Goal: Task Accomplishment & Management: Complete application form

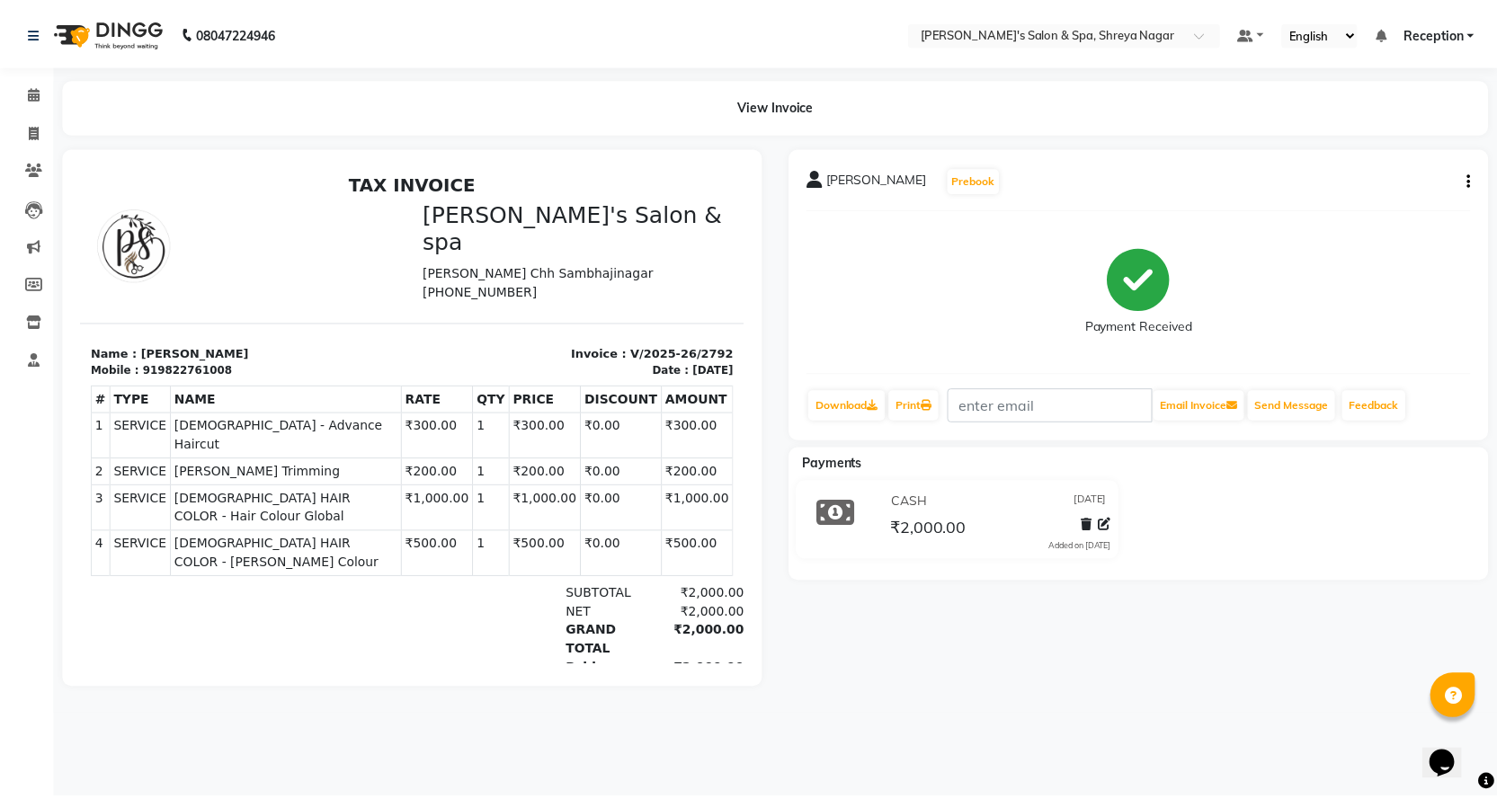
scroll to position [14, 0]
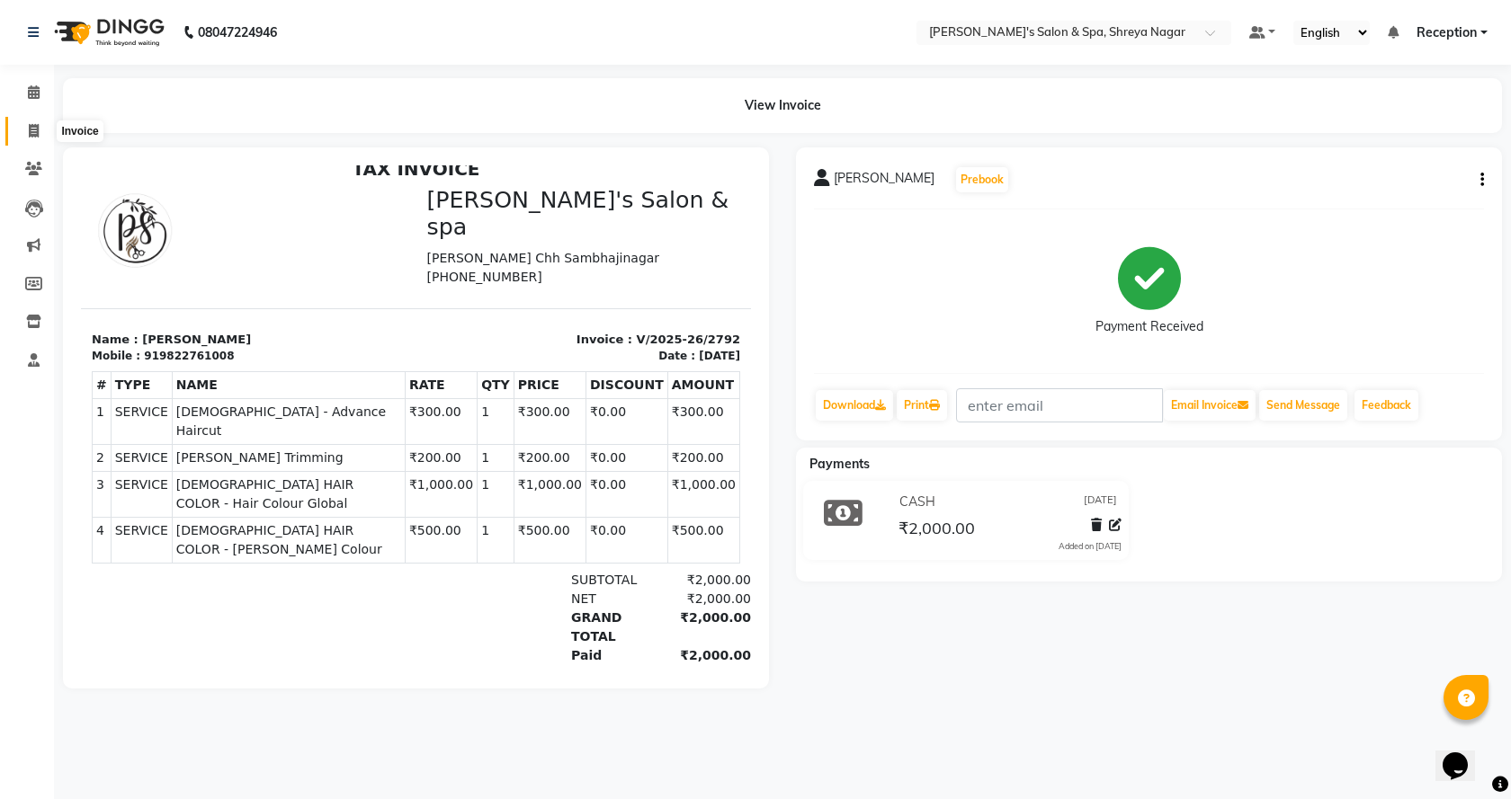
click at [27, 136] on span at bounding box center [33, 131] width 31 height 21
select select "service"
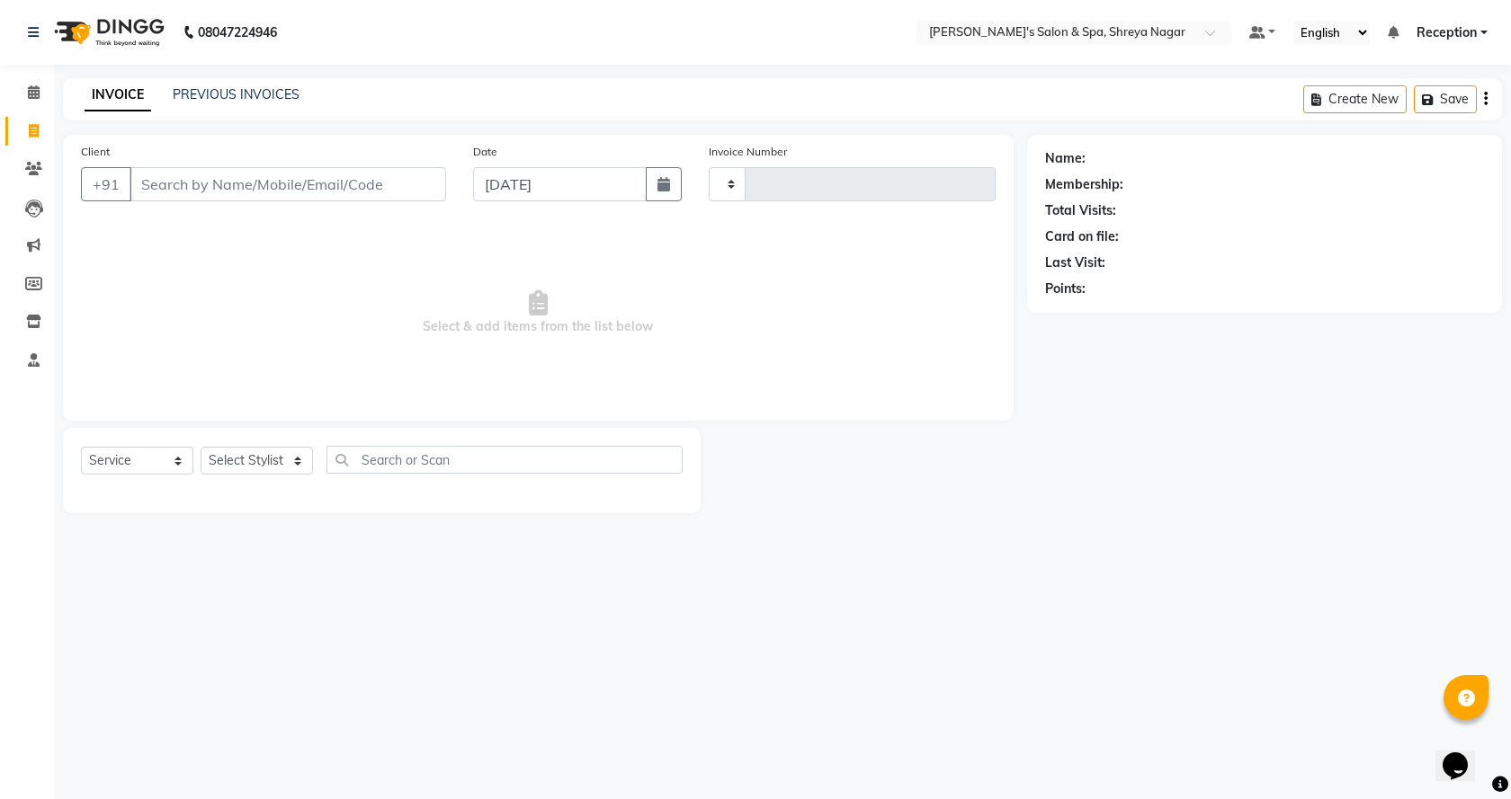
type input "2793"
select select "7591"
drag, startPoint x: 300, startPoint y: 186, endPoint x: 315, endPoint y: 184, distance: 14.5
click at [300, 186] on input "Client" at bounding box center [287, 184] width 316 height 34
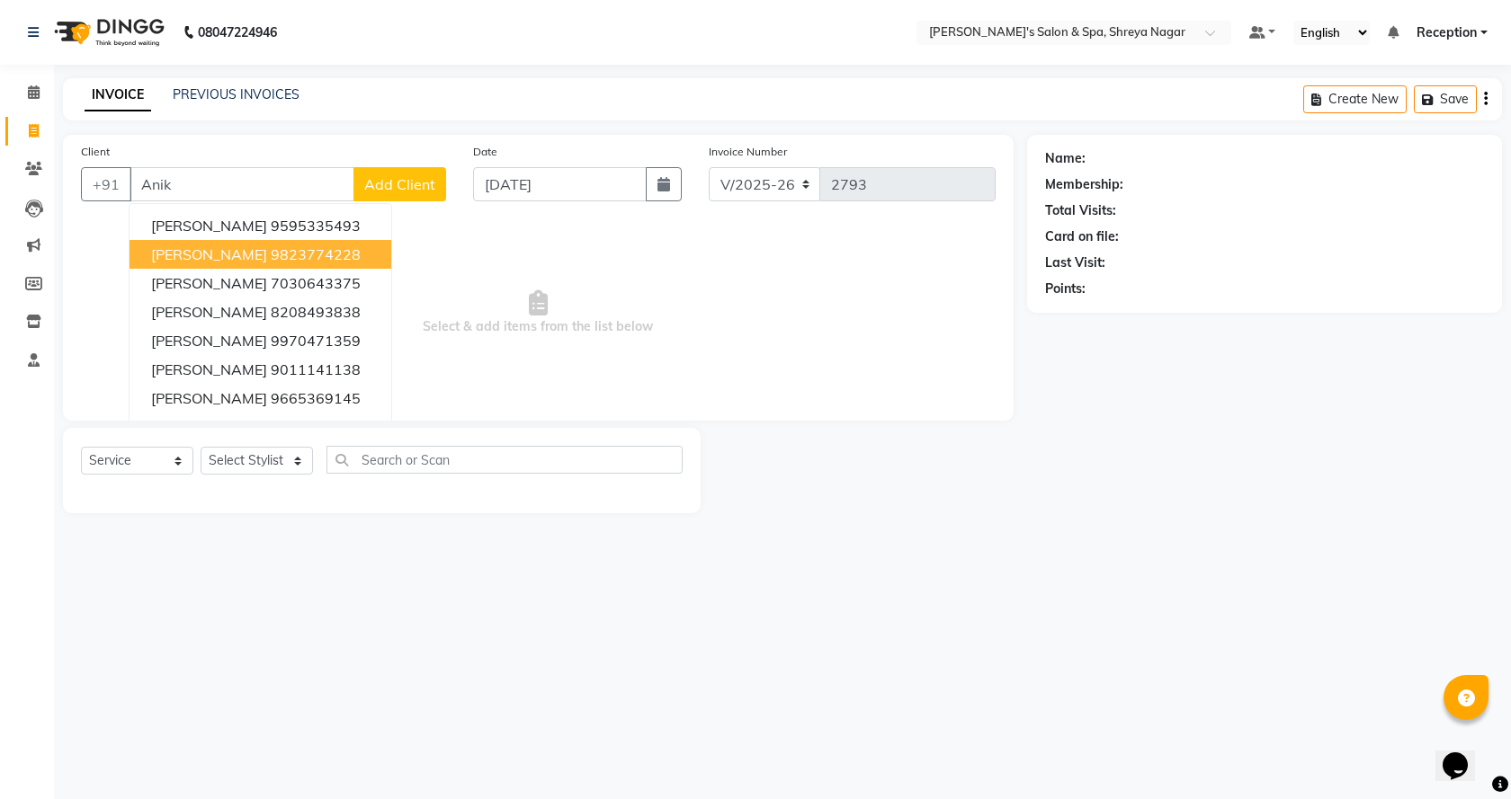
click at [272, 251] on ngb-highlight "9823774228" at bounding box center [316, 254] width 90 height 18
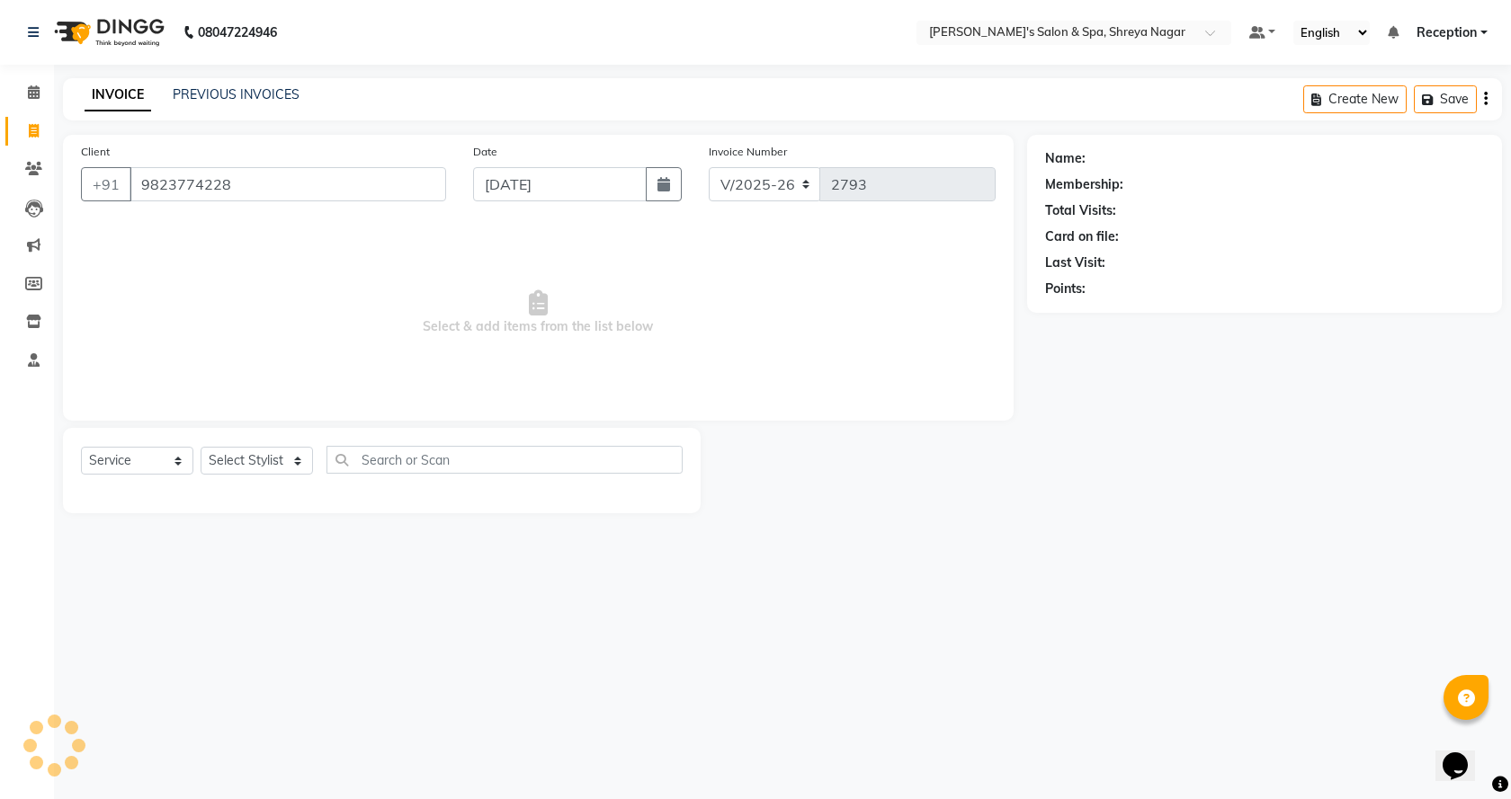
type input "9823774228"
click at [270, 459] on select "Select Stylist [PERSON_NAME] [PERSON_NAME] [PERSON_NAME] Product Reception" at bounding box center [257, 461] width 112 height 28
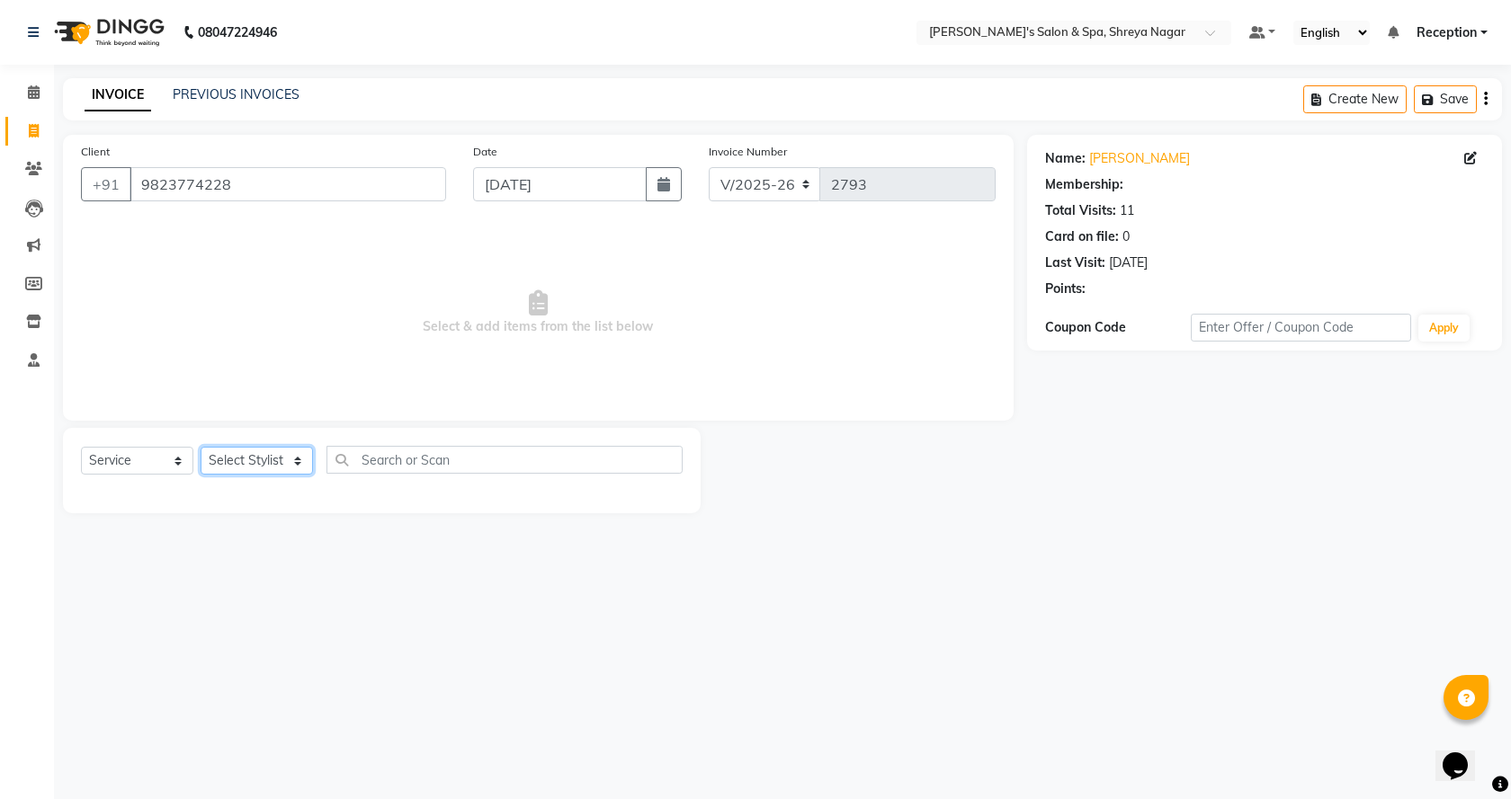
select select "1: Object"
click at [201, 447] on select "Select Stylist [PERSON_NAME] [PERSON_NAME] [PERSON_NAME] Product Reception" at bounding box center [257, 461] width 112 height 28
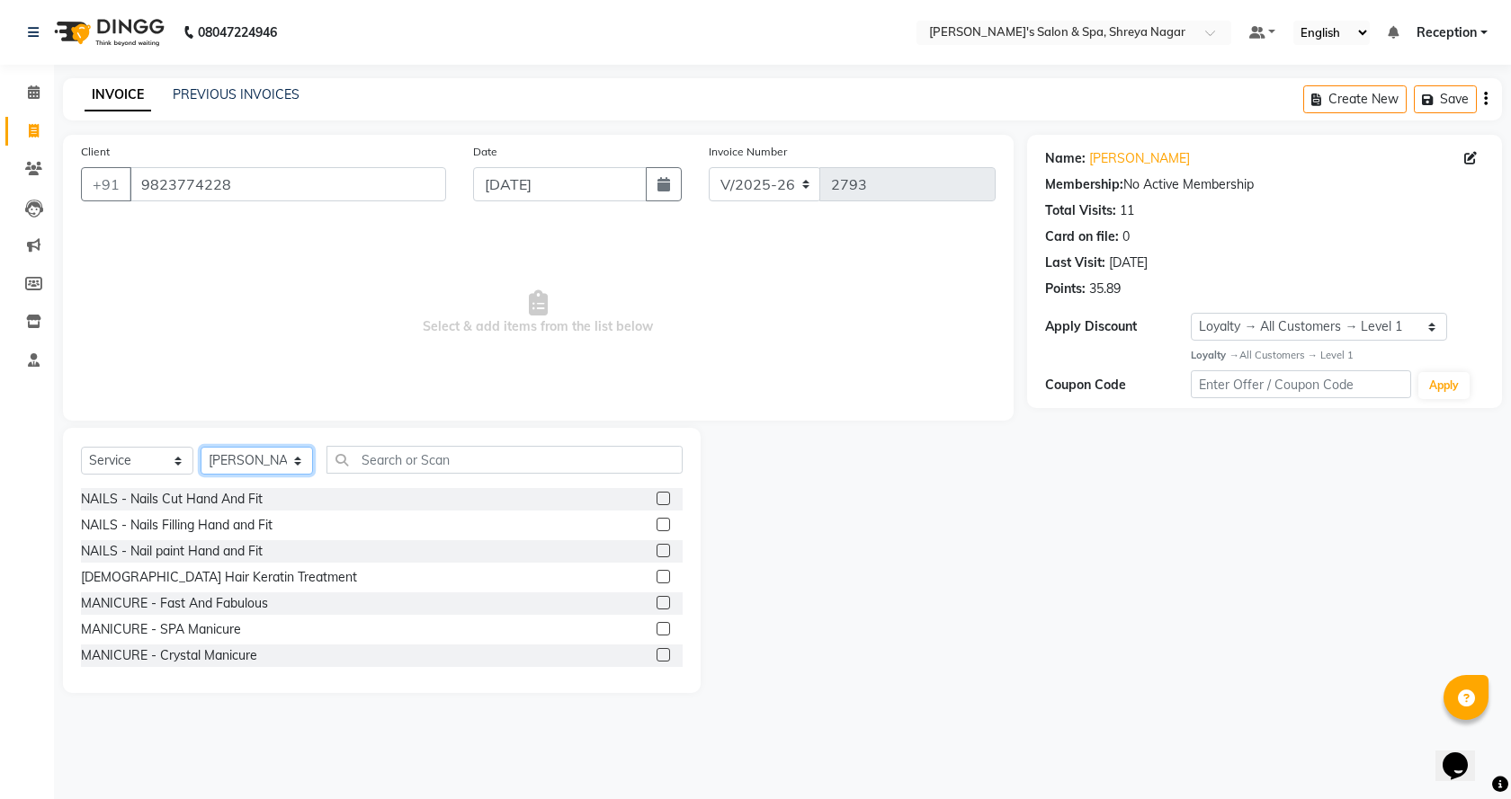
drag, startPoint x: 303, startPoint y: 465, endPoint x: 294, endPoint y: 468, distance: 9.7
click at [303, 465] on select "Select Stylist [PERSON_NAME] [PERSON_NAME] [PERSON_NAME] Product Reception" at bounding box center [257, 461] width 112 height 28
select select "67480"
click at [201, 447] on select "Select Stylist [PERSON_NAME] [PERSON_NAME] [PERSON_NAME] Product Reception" at bounding box center [257, 461] width 112 height 28
click at [463, 464] on input "text" at bounding box center [504, 460] width 356 height 28
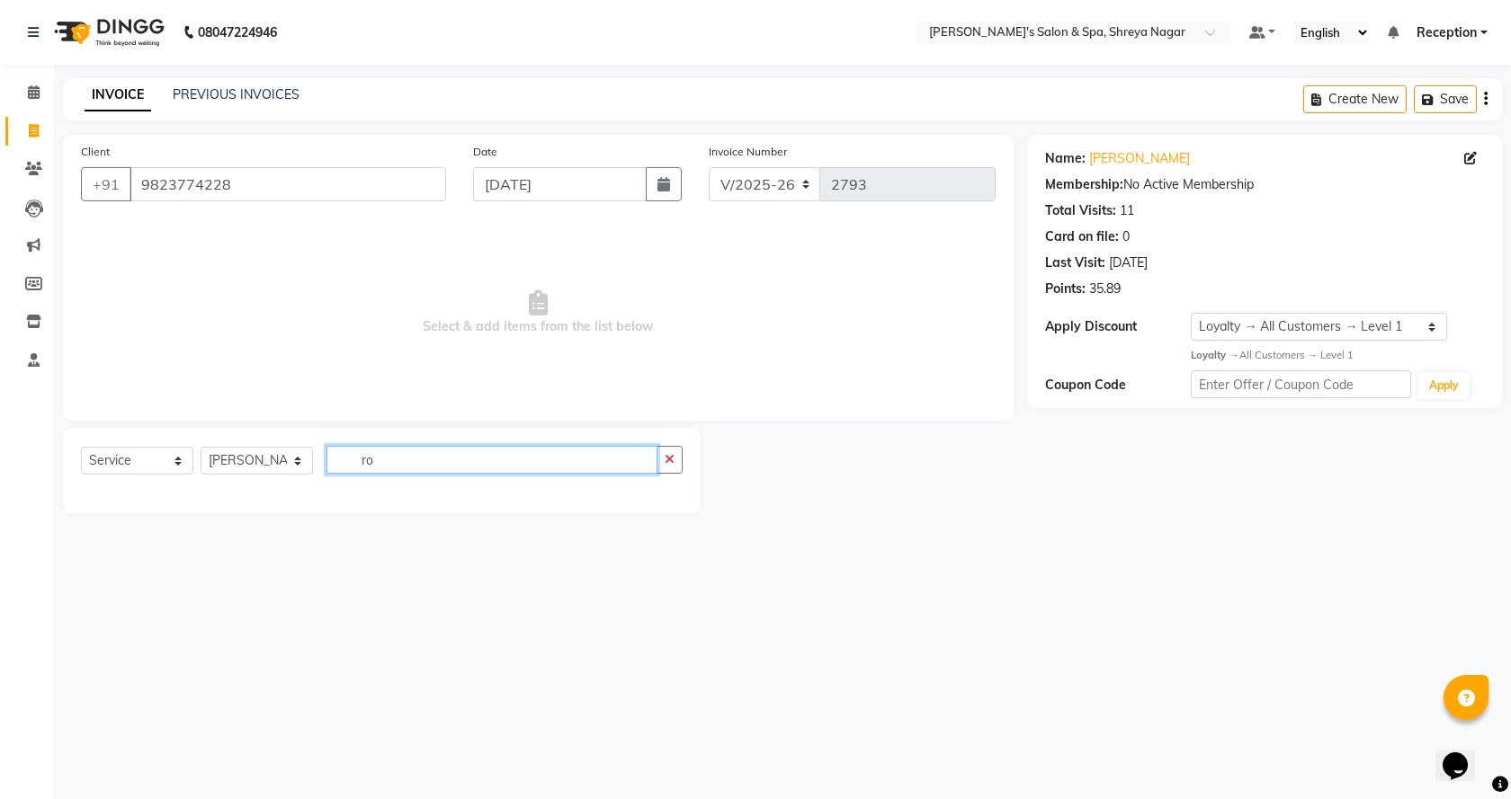
type input "r"
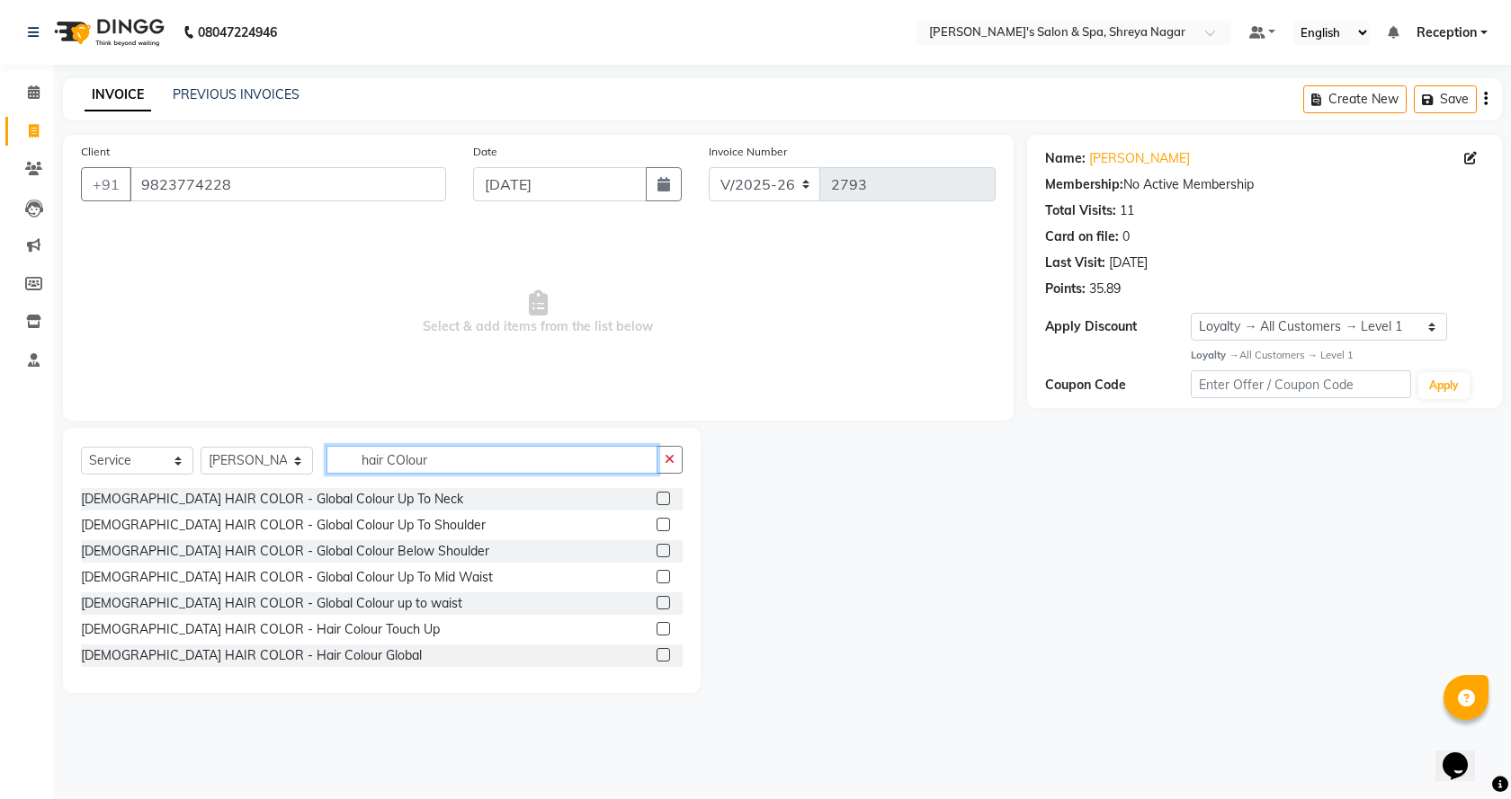
type input "hair COlour"
click at [656, 655] on label at bounding box center [662, 654] width 13 height 13
click at [656, 655] on input "checkbox" at bounding box center [662, 656] width 12 height 12
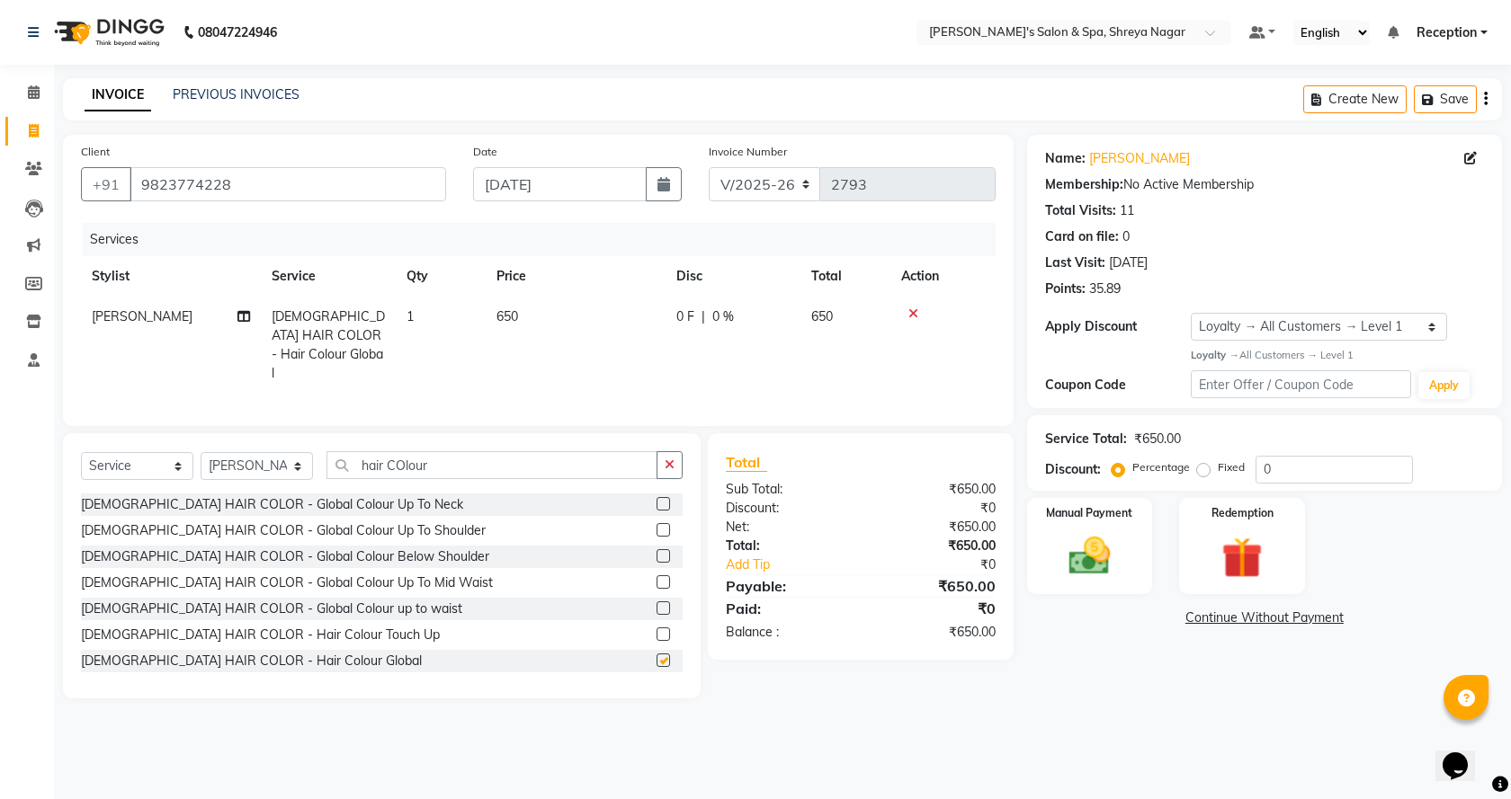
checkbox input "false"
click at [536, 325] on td "650" at bounding box center [576, 345] width 180 height 97
select select "67480"
click at [1217, 468] on label "Fixed" at bounding box center [1230, 467] width 27 height 16
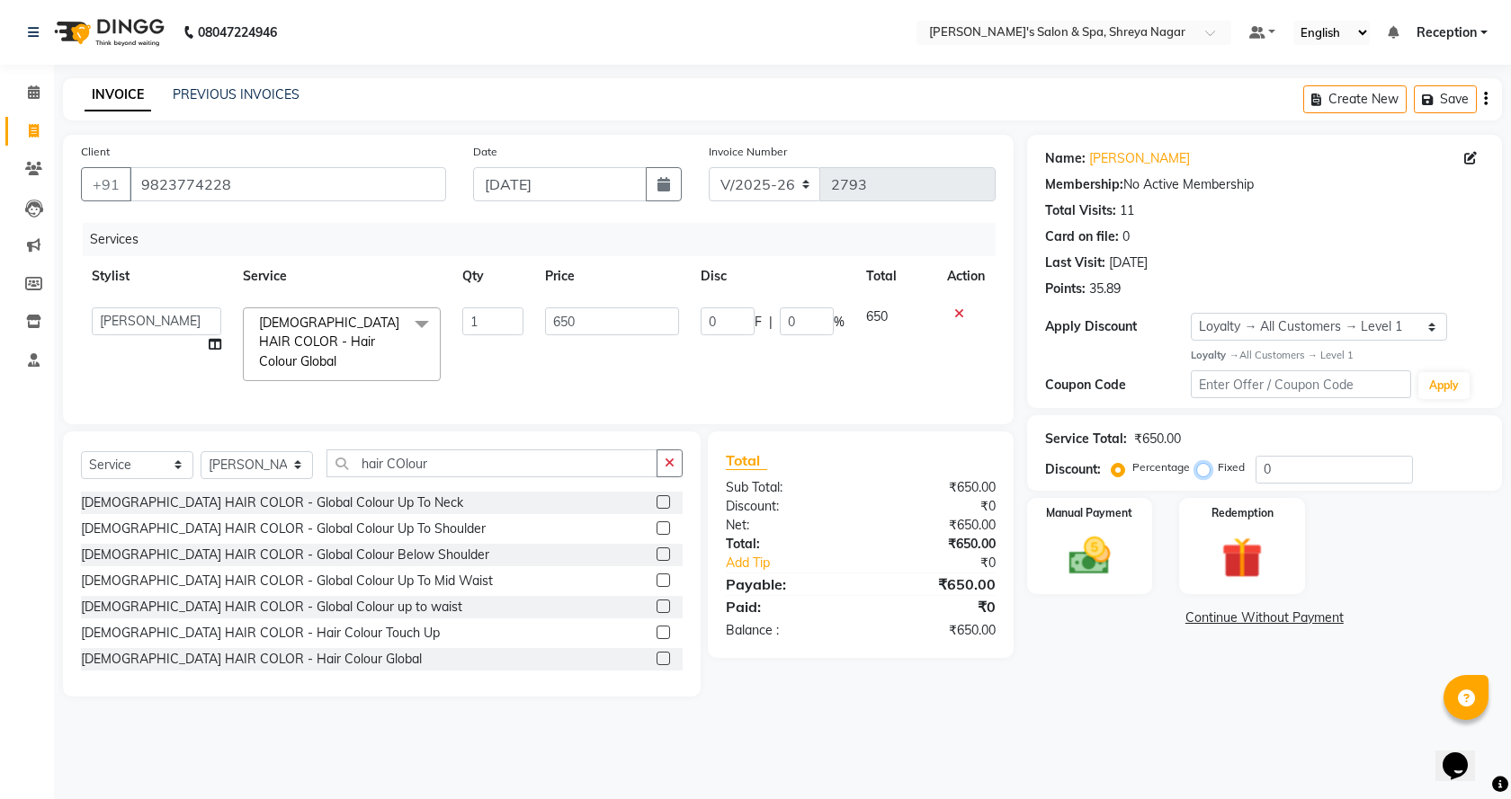
click at [1200, 468] on input "Fixed" at bounding box center [1206, 467] width 13 height 13
radio input "true"
click at [1350, 475] on input "0" at bounding box center [1333, 470] width 157 height 28
type input "03"
type input "3"
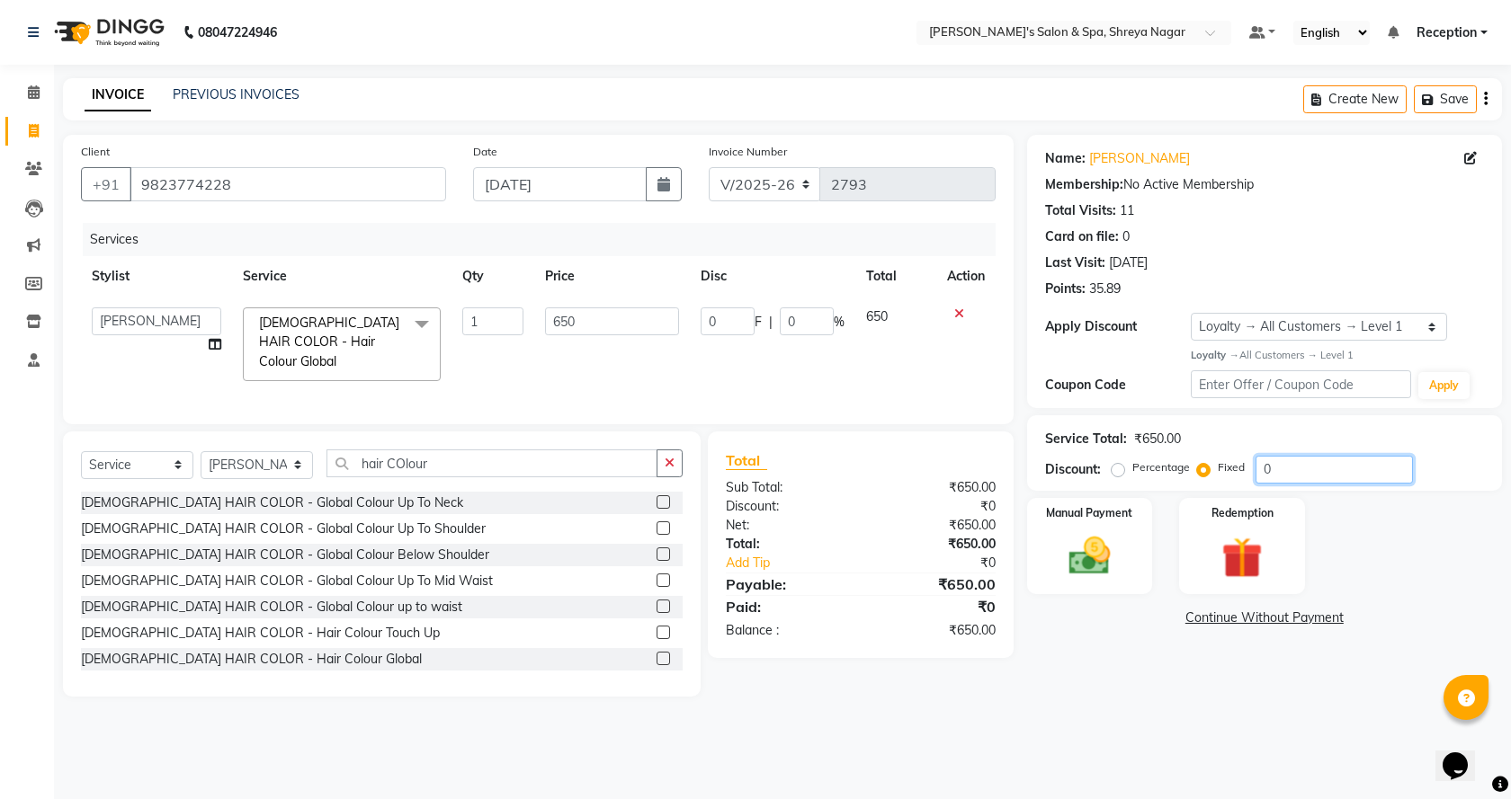
type input "0.46"
type input "030"
type input "30"
type input "4.62"
type input "0300"
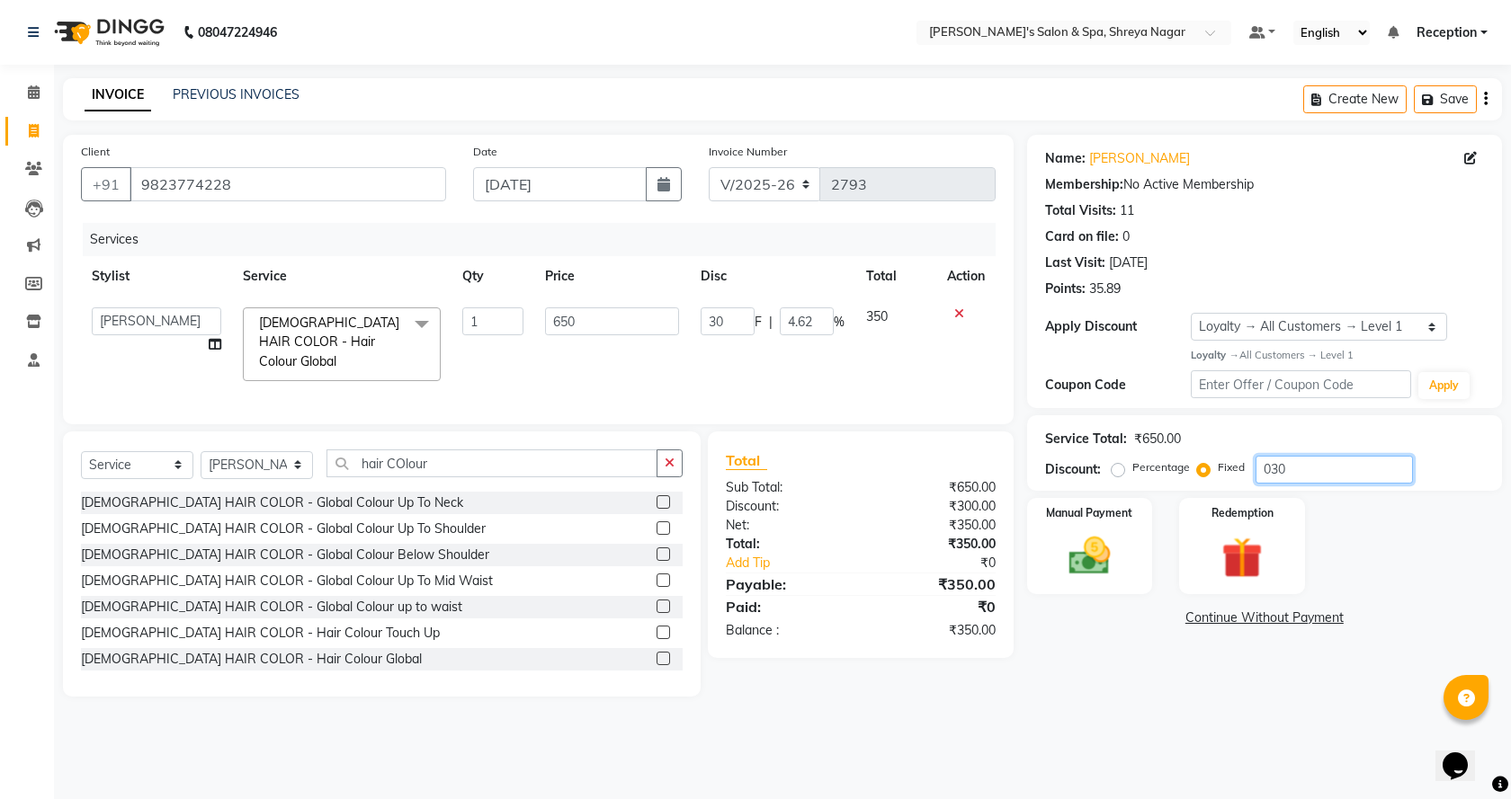
type input "300"
type input "46.15"
type input "030"
type input "30"
type input "4.62"
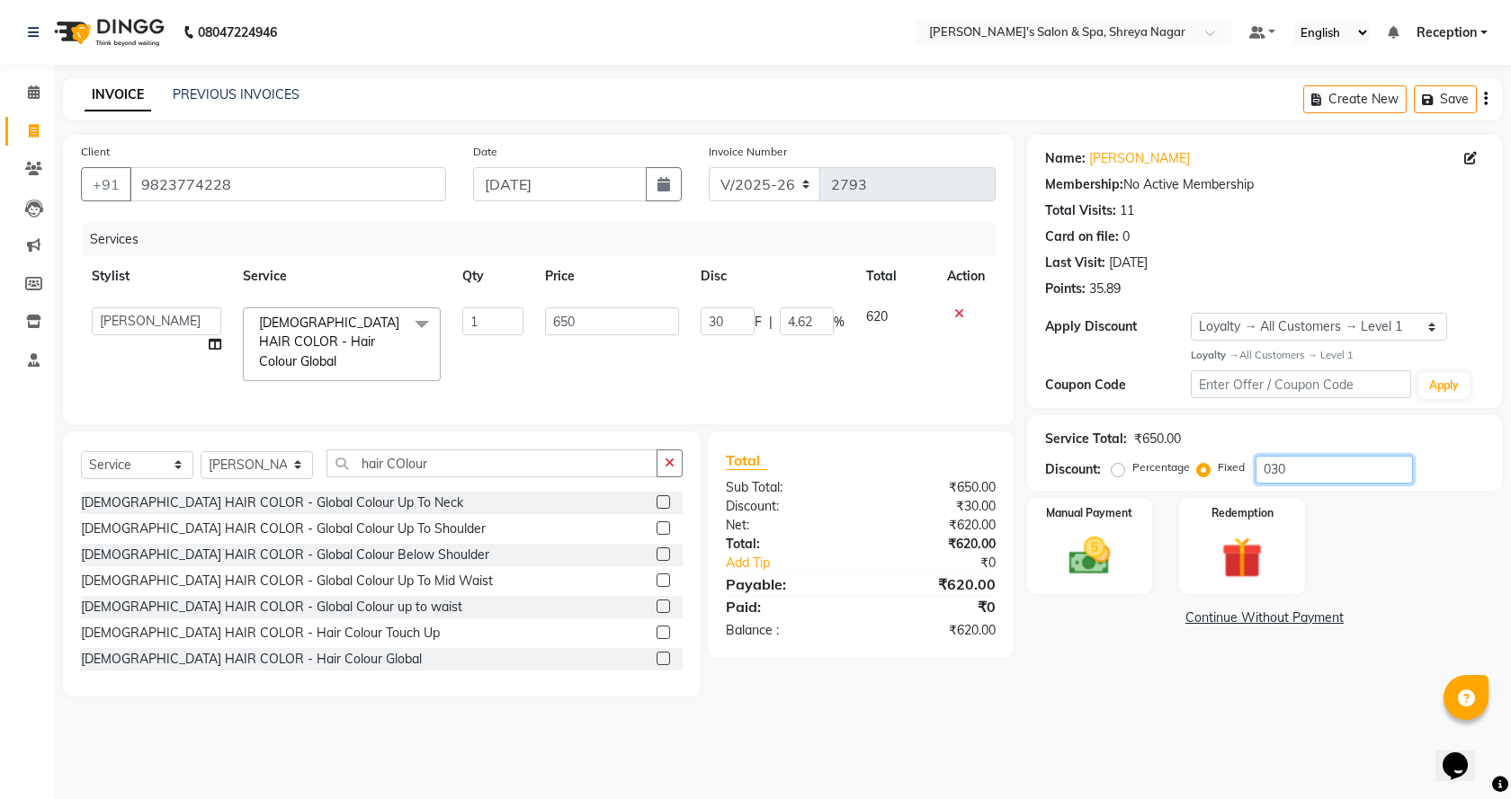
type input "03"
type input "3"
type input "0.46"
type input "0"
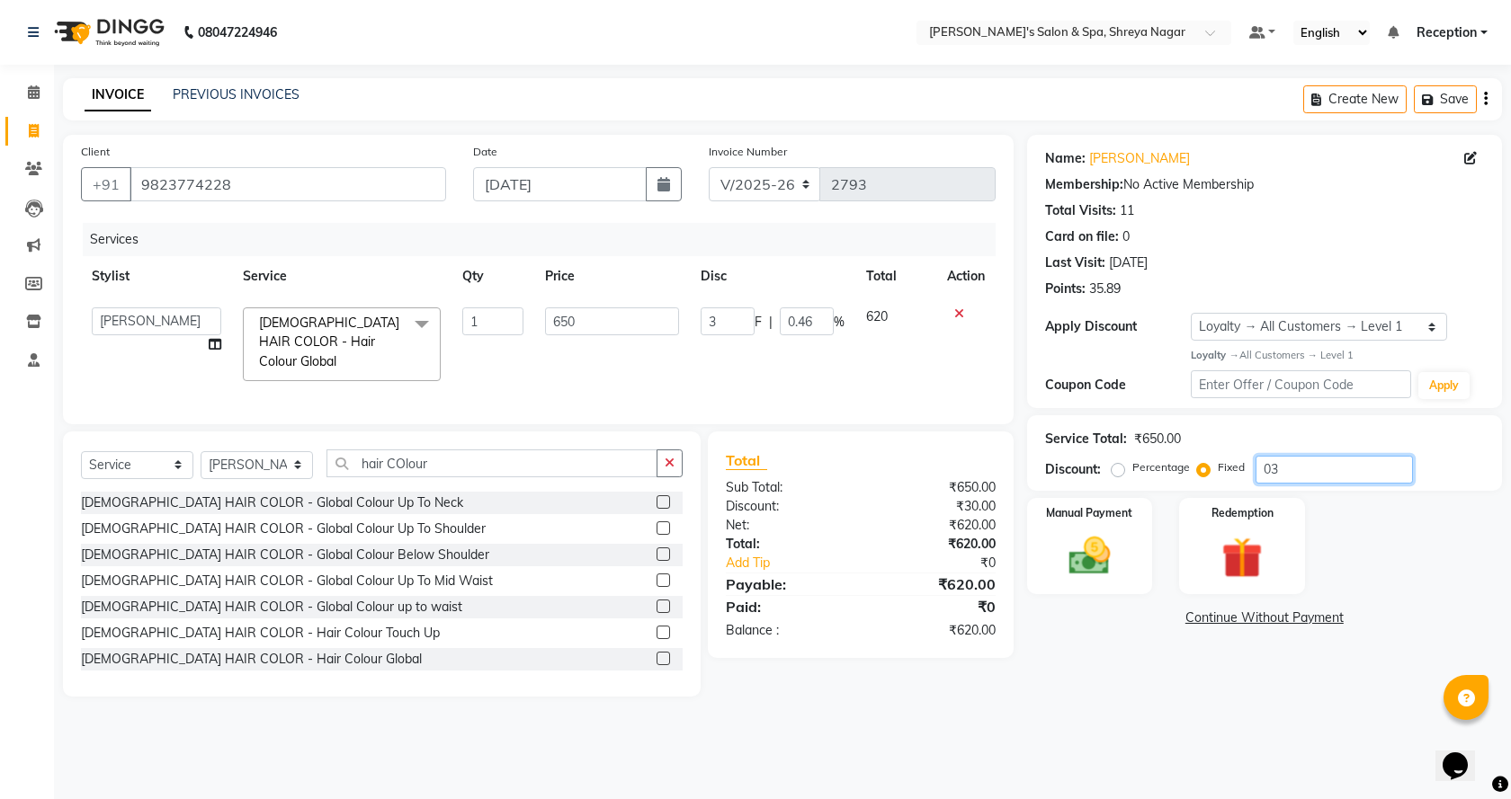
type input "0"
type input "03"
type input "3"
type input "0.46"
type input "035"
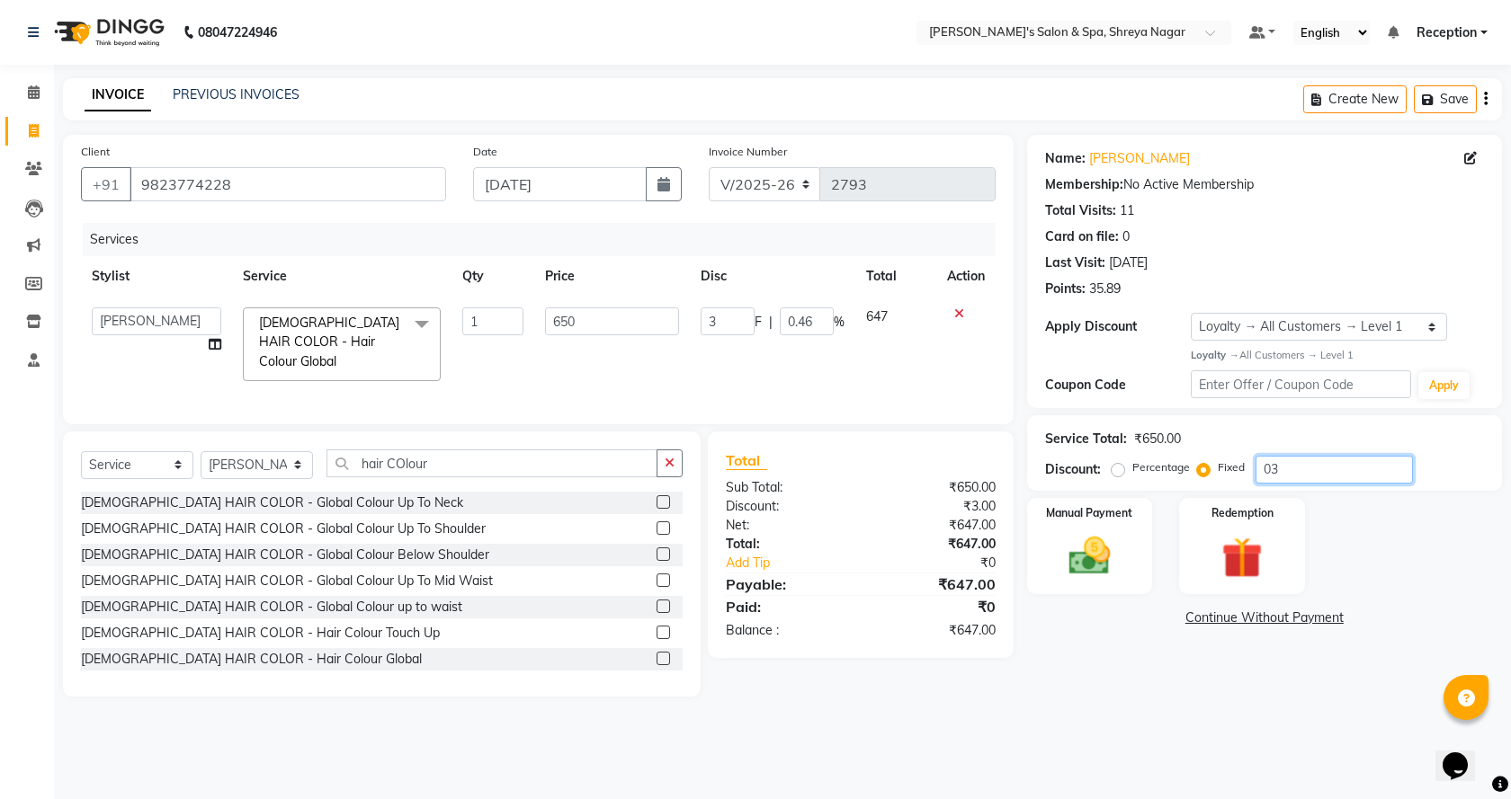
type input "35"
type input "5.38"
type input "0350"
type input "350"
type input "53.85"
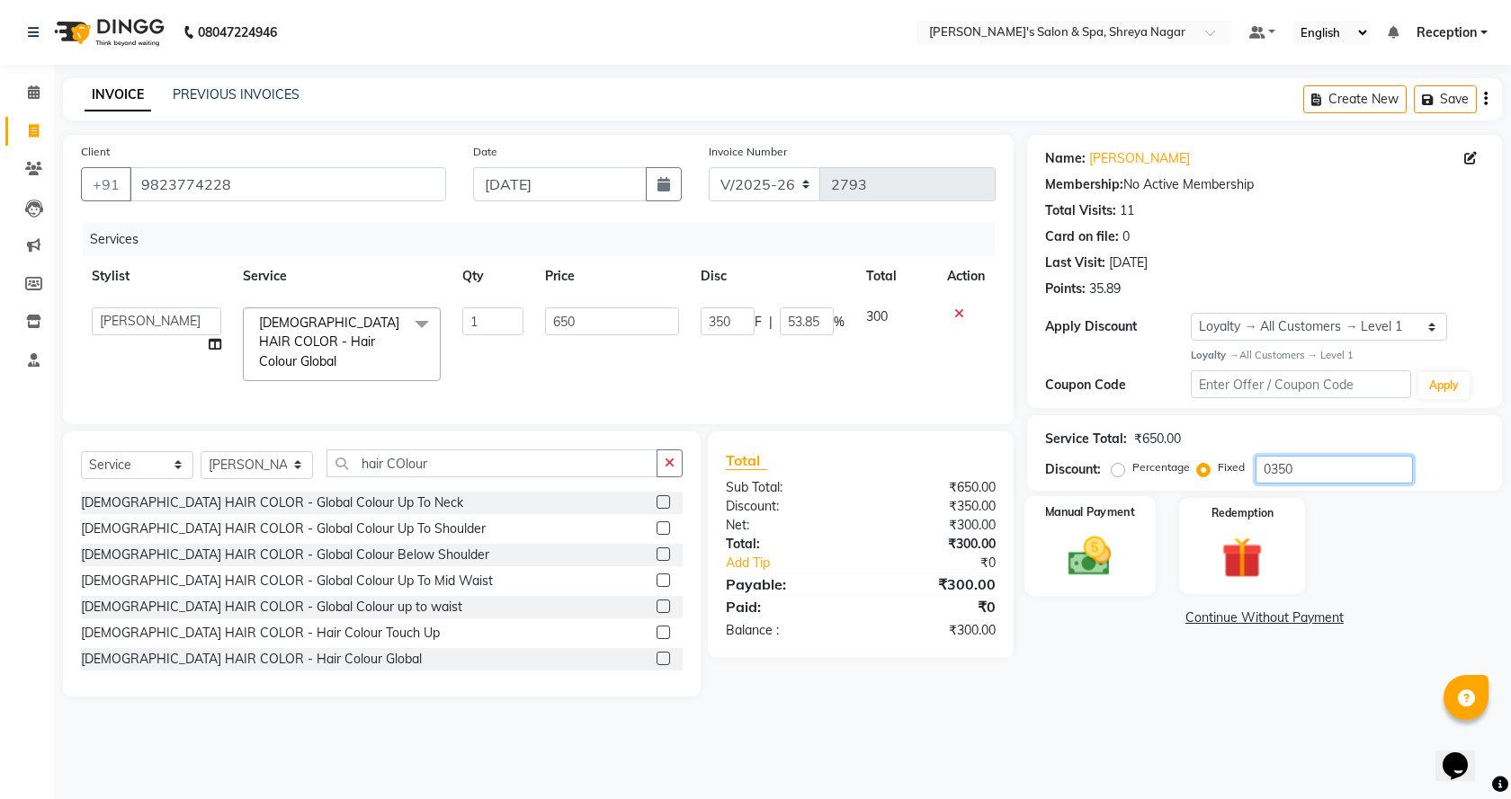
type input "0350"
click at [1105, 569] on img at bounding box center [1090, 555] width 70 height 49
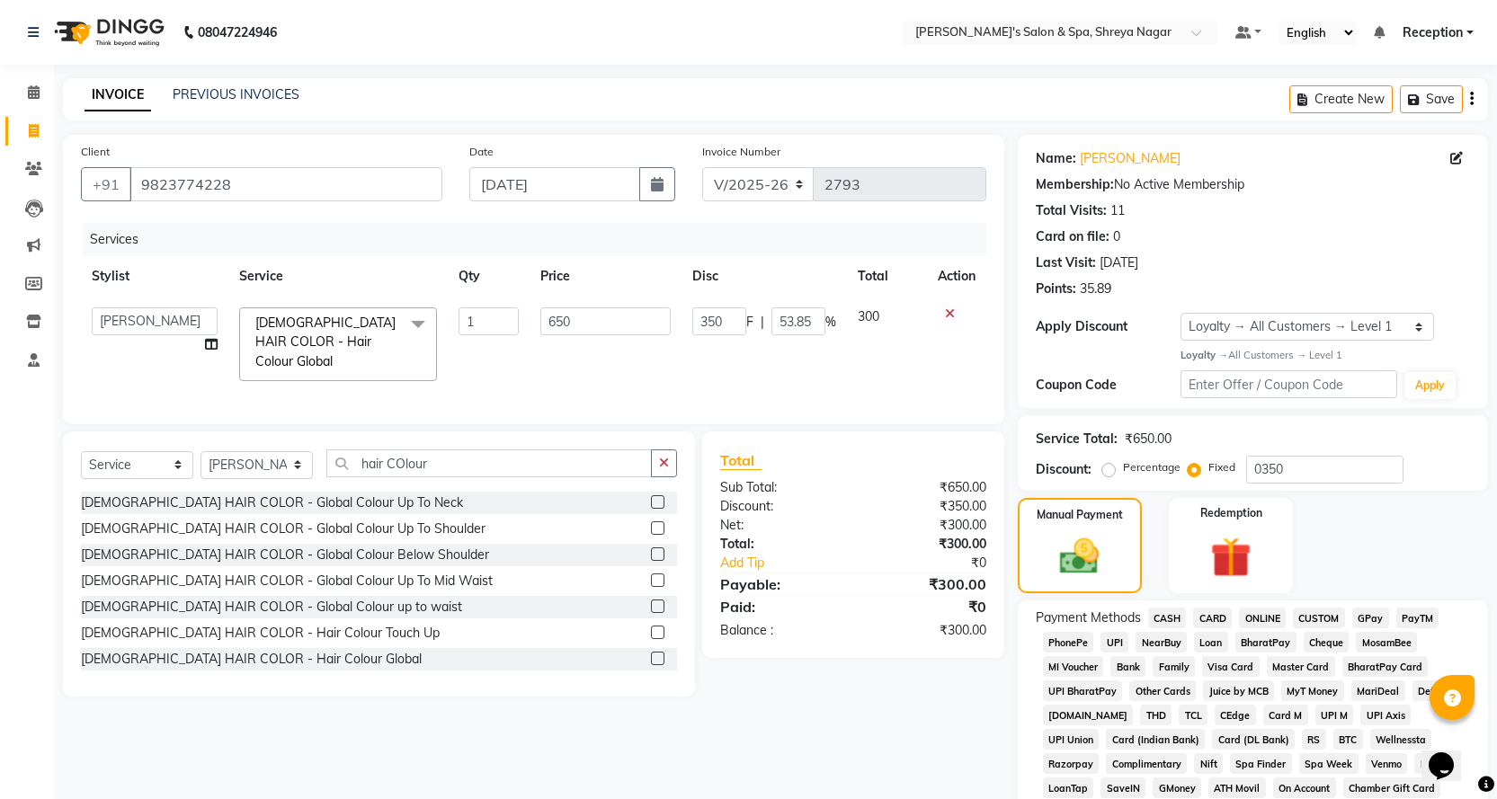
click at [1271, 622] on span "ONLINE" at bounding box center [1262, 618] width 47 height 21
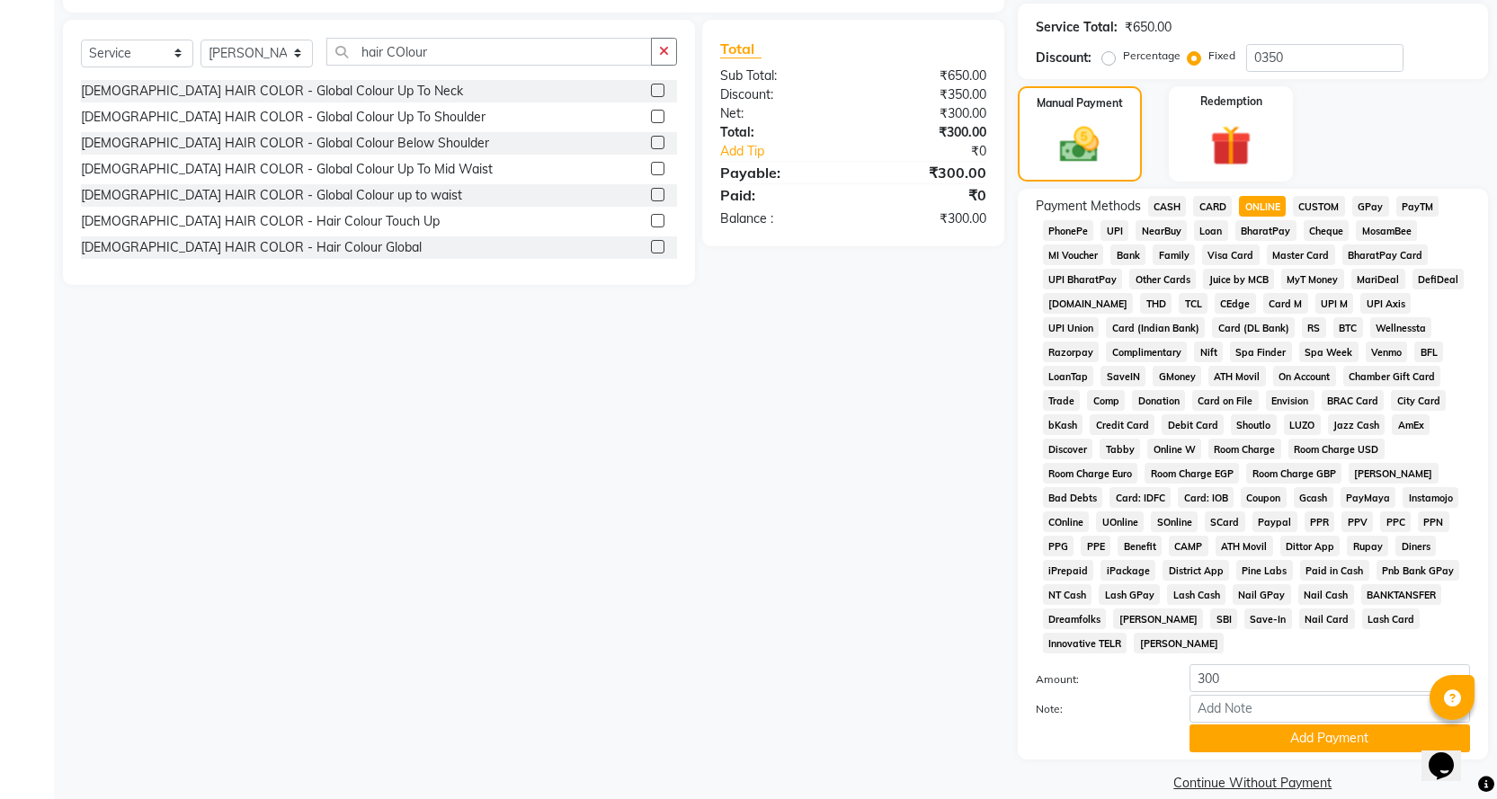
click at [1175, 217] on span "CASH" at bounding box center [1167, 206] width 39 height 21
click at [1292, 725] on button "Add Payment" at bounding box center [1330, 739] width 281 height 28
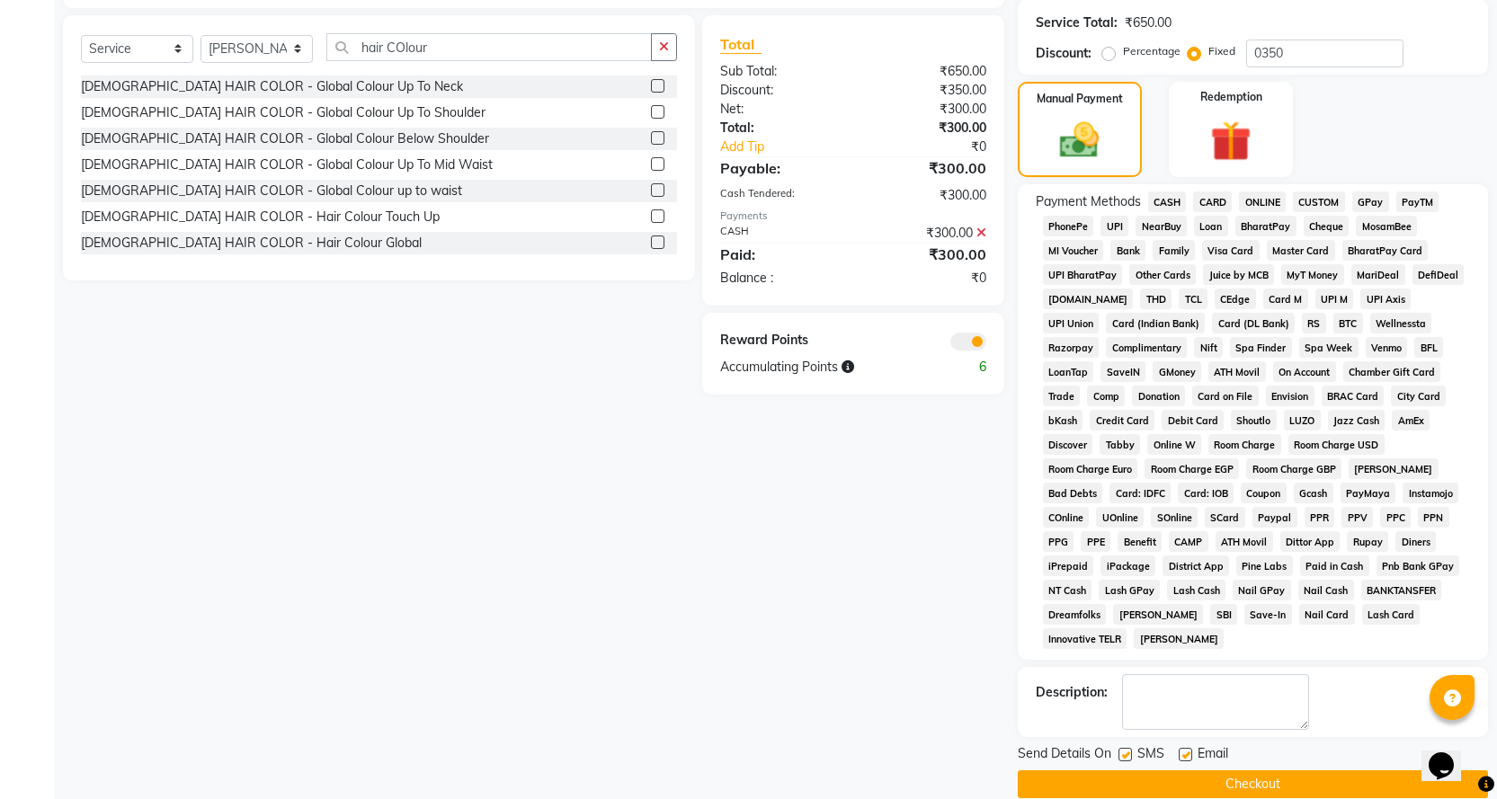
scroll to position [418, 0]
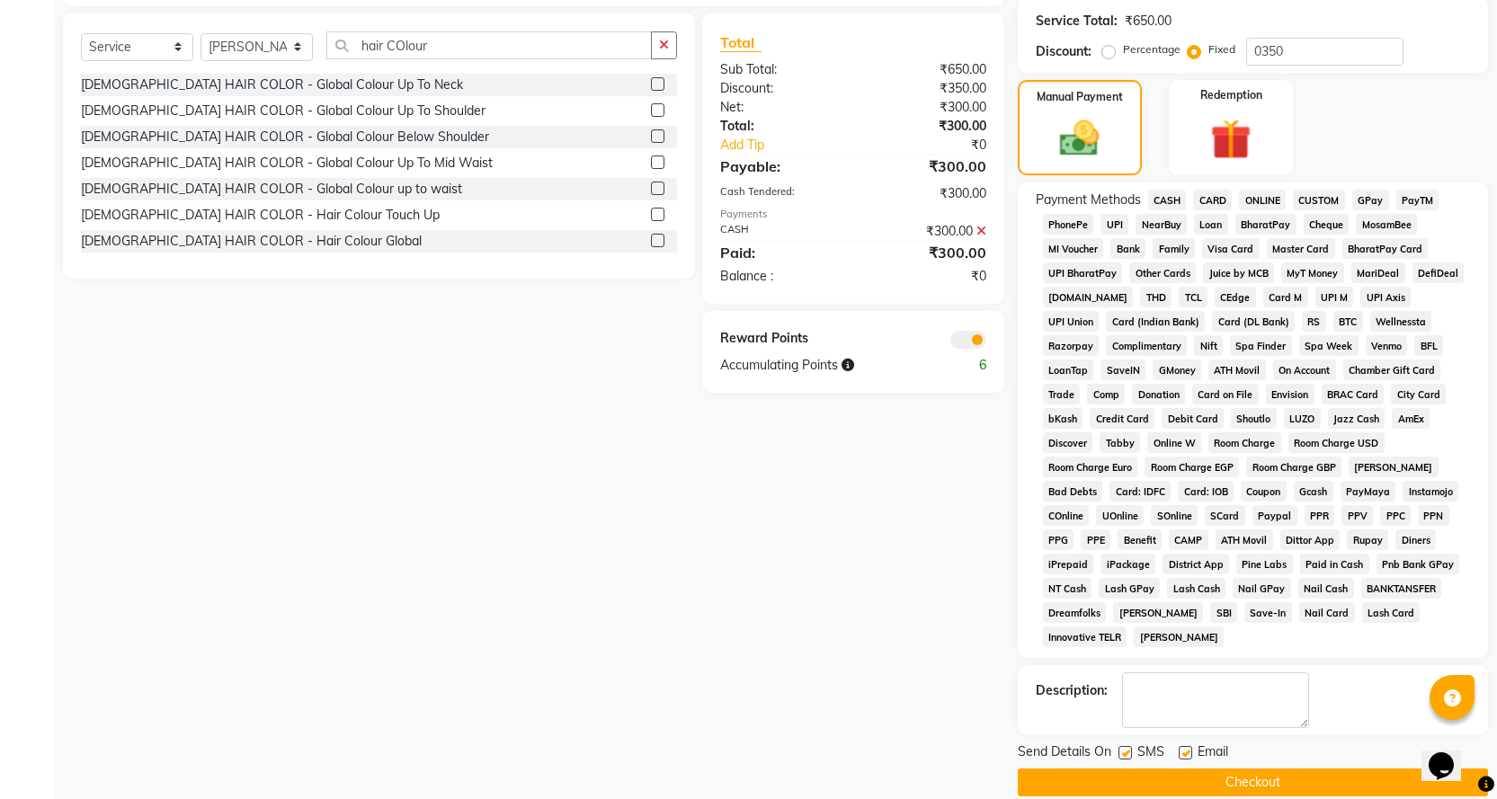
click at [1288, 769] on button "Checkout" at bounding box center [1253, 783] width 470 height 28
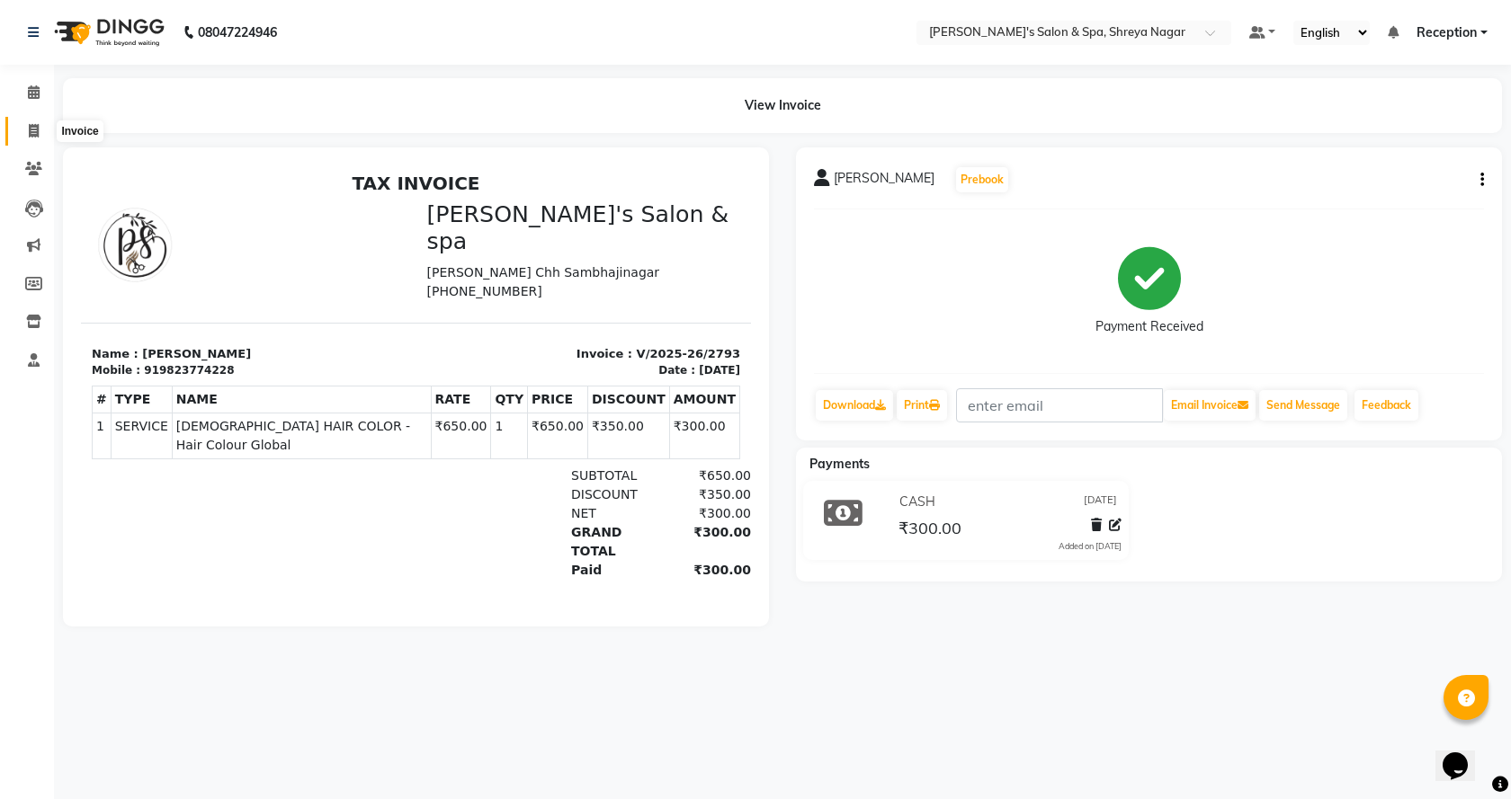
click at [34, 127] on icon at bounding box center [34, 130] width 10 height 13
select select "7591"
select select "service"
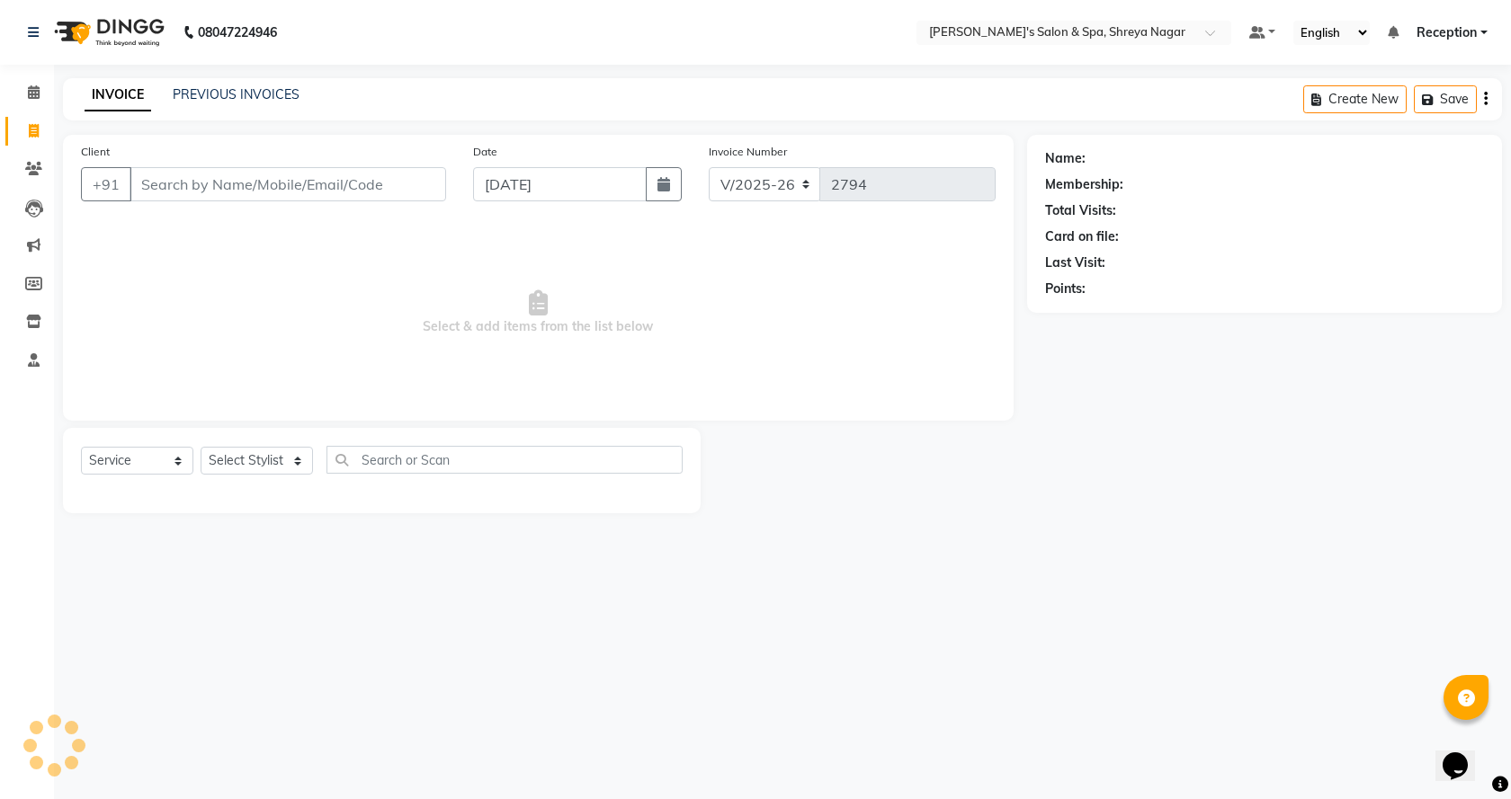
click at [281, 193] on input "Client" at bounding box center [287, 184] width 316 height 34
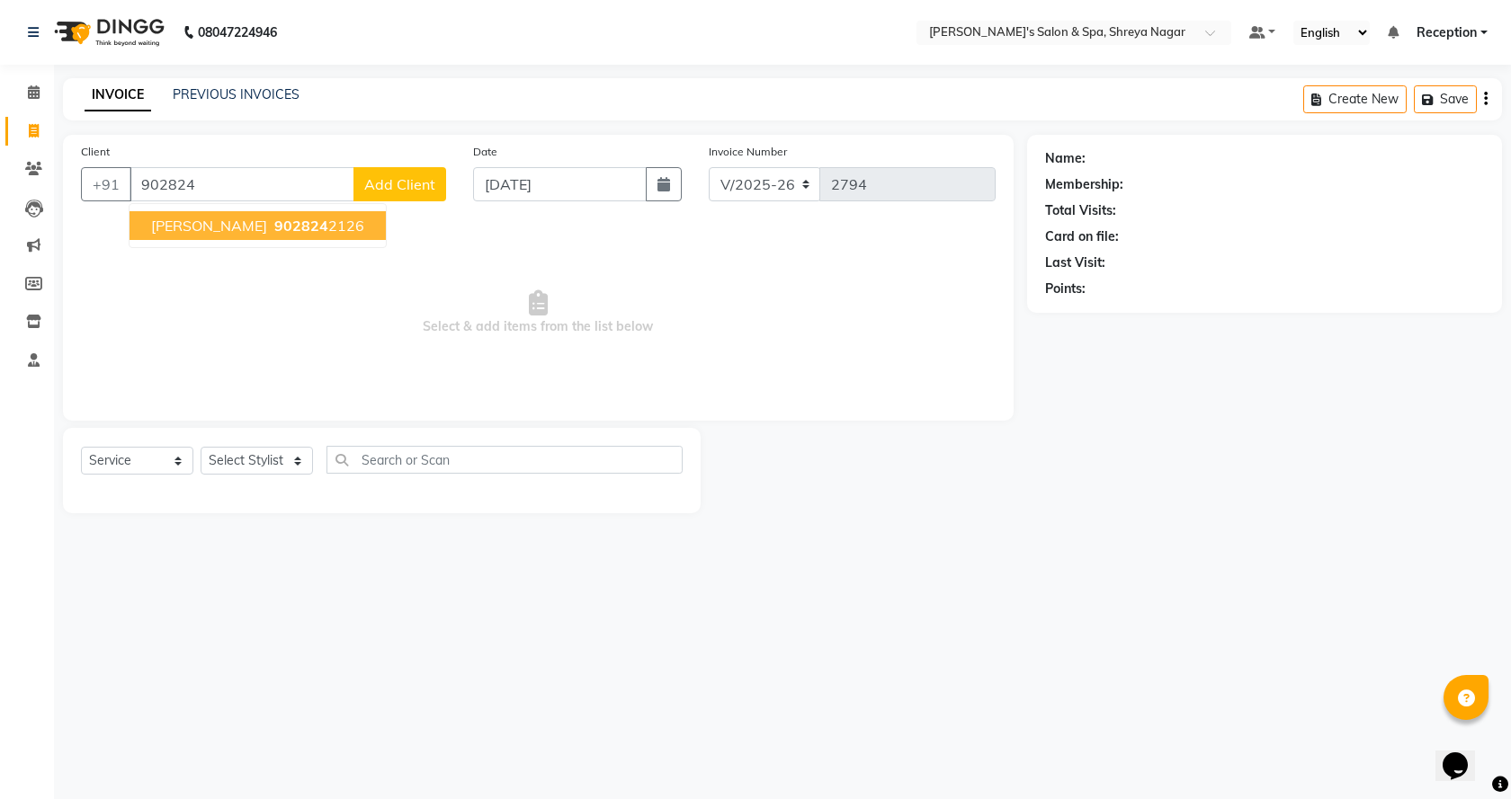
click at [283, 222] on span "902824" at bounding box center [301, 226] width 54 height 18
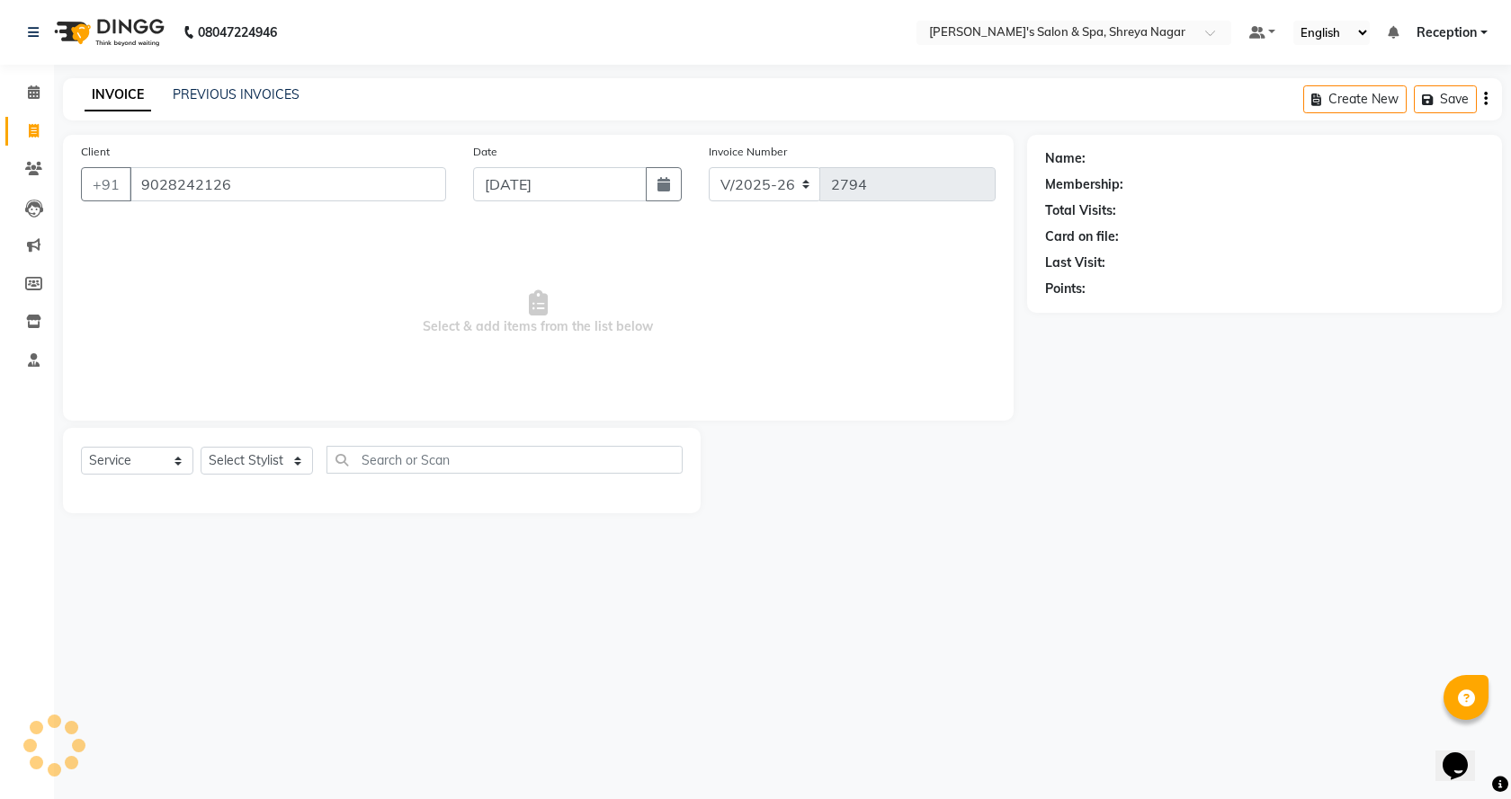
type input "9028242126"
select select "1: Object"
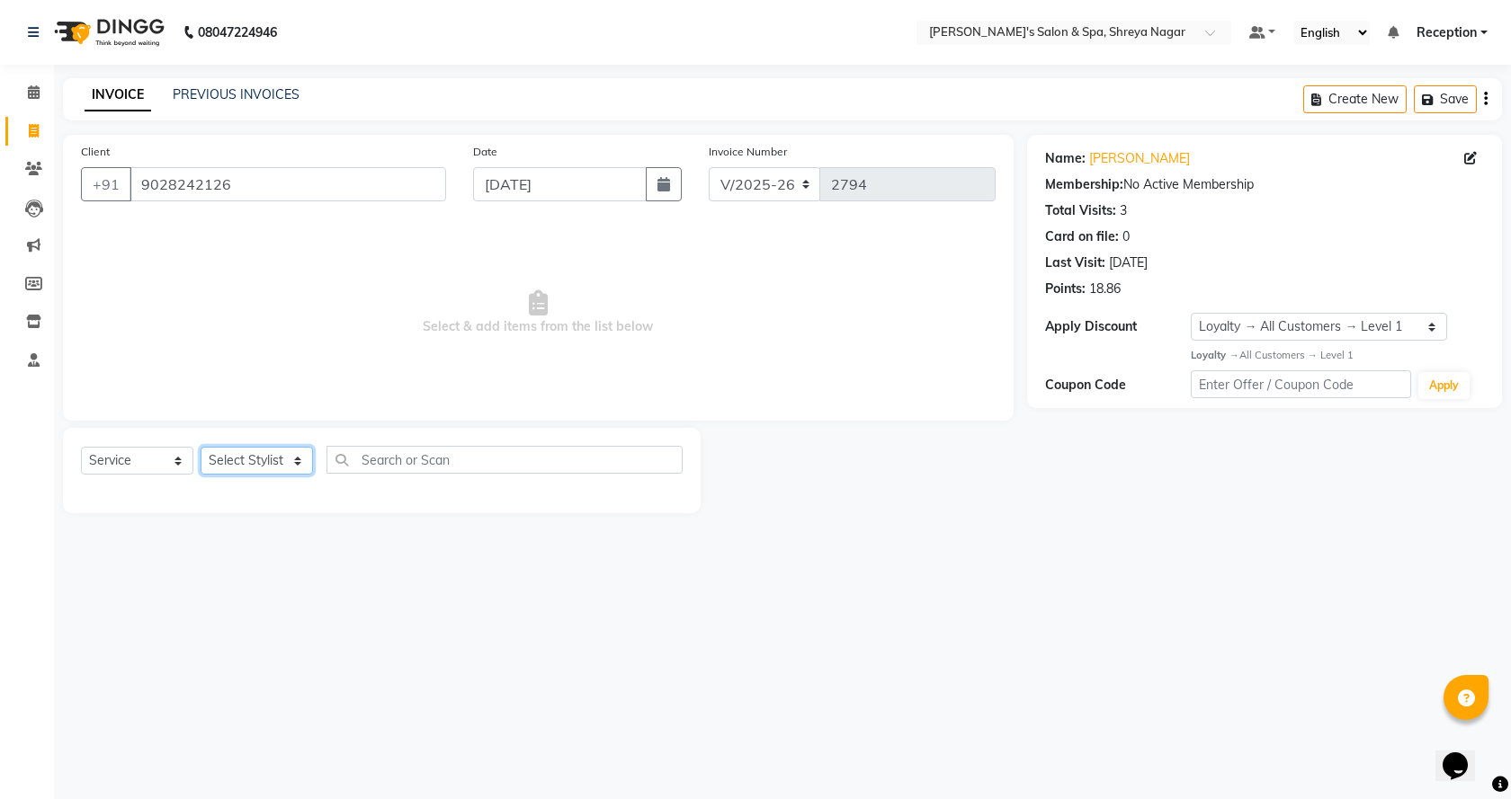
click at [300, 454] on select "Select Stylist [PERSON_NAME] [PERSON_NAME] [PERSON_NAME] Product Reception" at bounding box center [257, 461] width 112 height 28
select select "67479"
click at [201, 447] on select "Select Stylist [PERSON_NAME] [PERSON_NAME] [PERSON_NAME] Product Reception" at bounding box center [257, 461] width 112 height 28
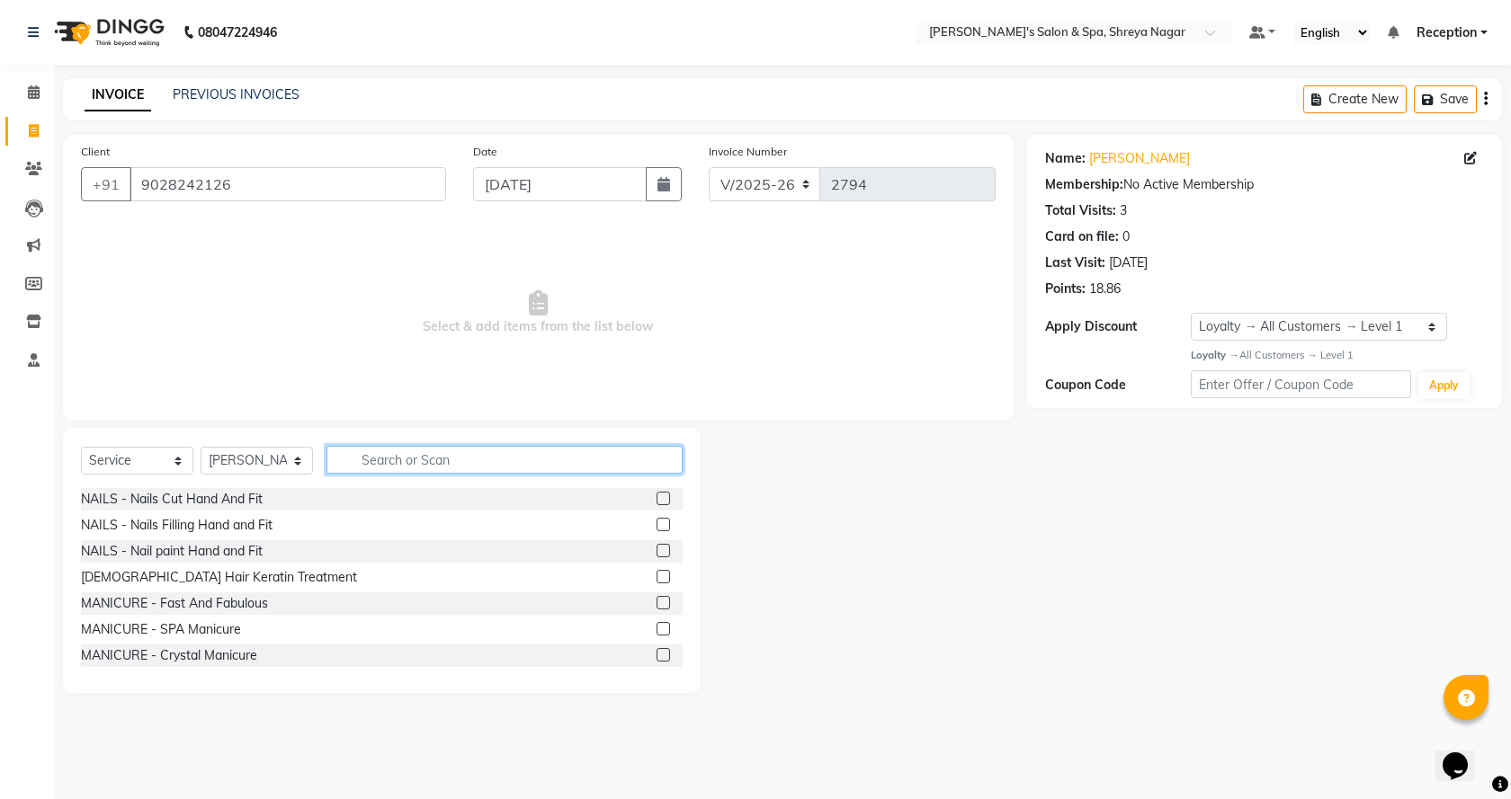
click at [398, 448] on input "text" at bounding box center [504, 460] width 356 height 28
type input "[PERSON_NAME]"
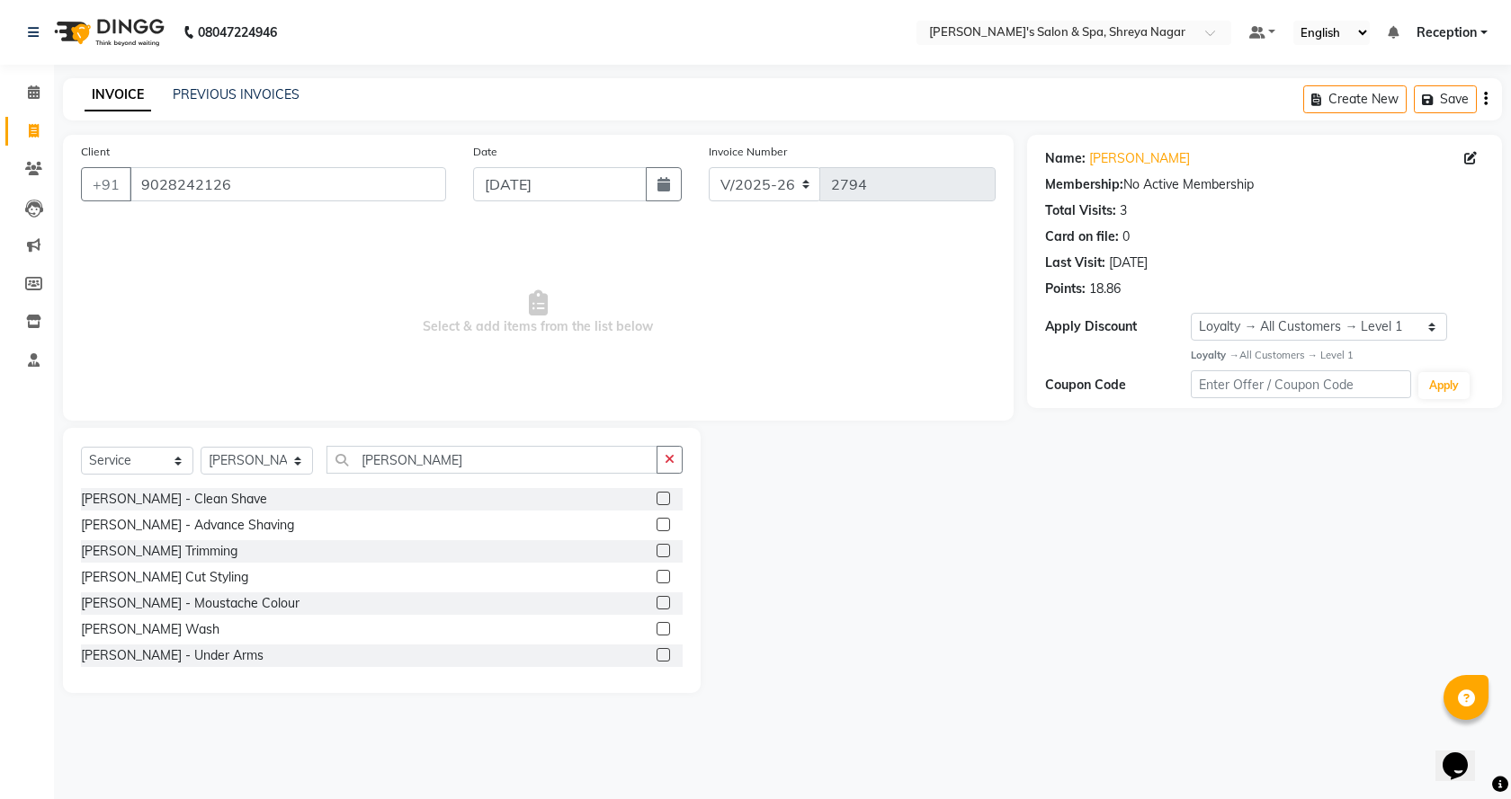
click at [656, 580] on label at bounding box center [662, 576] width 13 height 13
click at [656, 580] on input "checkbox" at bounding box center [662, 578] width 12 height 12
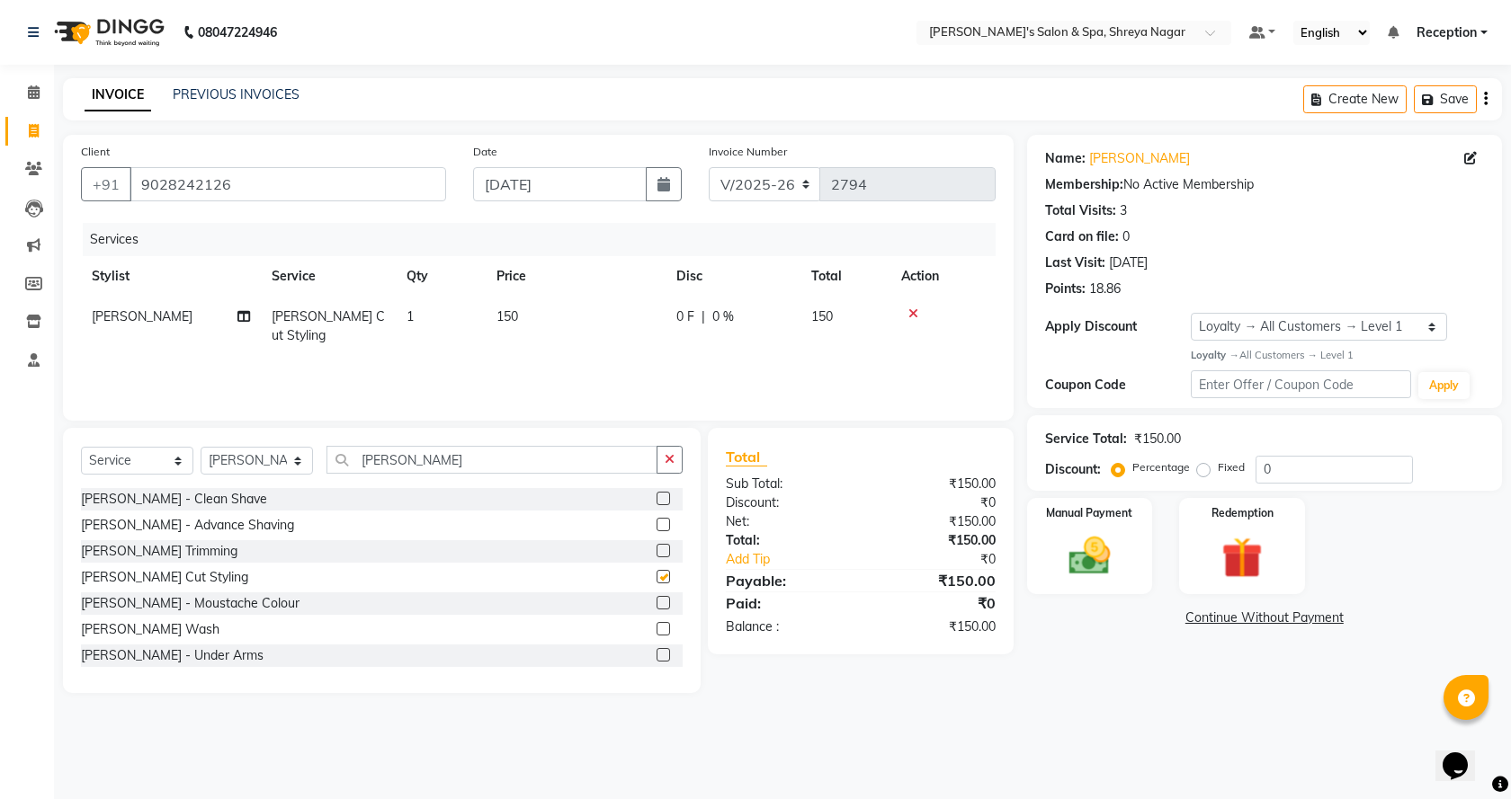
checkbox input "false"
click at [665, 462] on icon "button" at bounding box center [669, 459] width 10 height 13
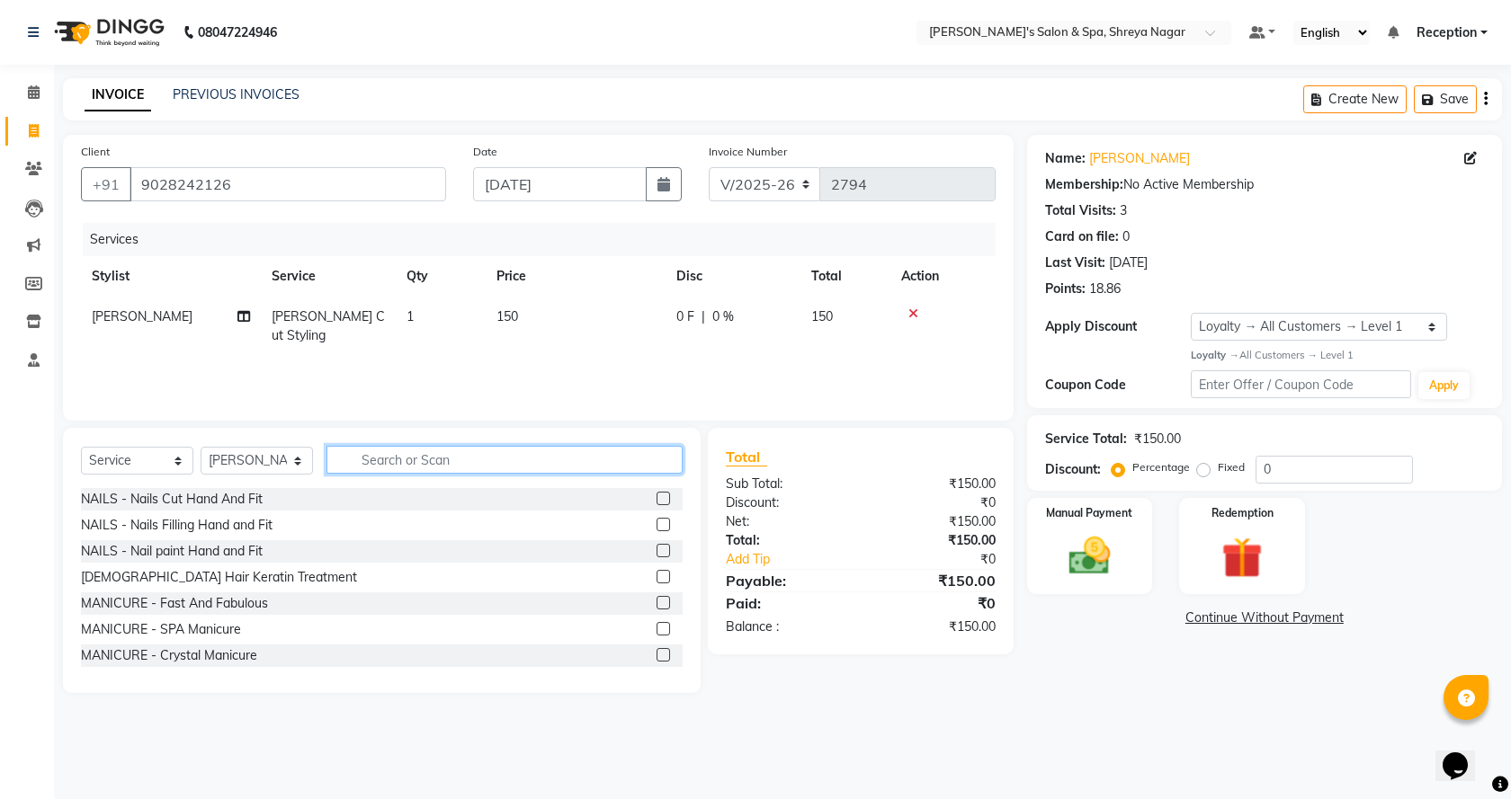
click at [628, 466] on input "text" at bounding box center [504, 460] width 356 height 28
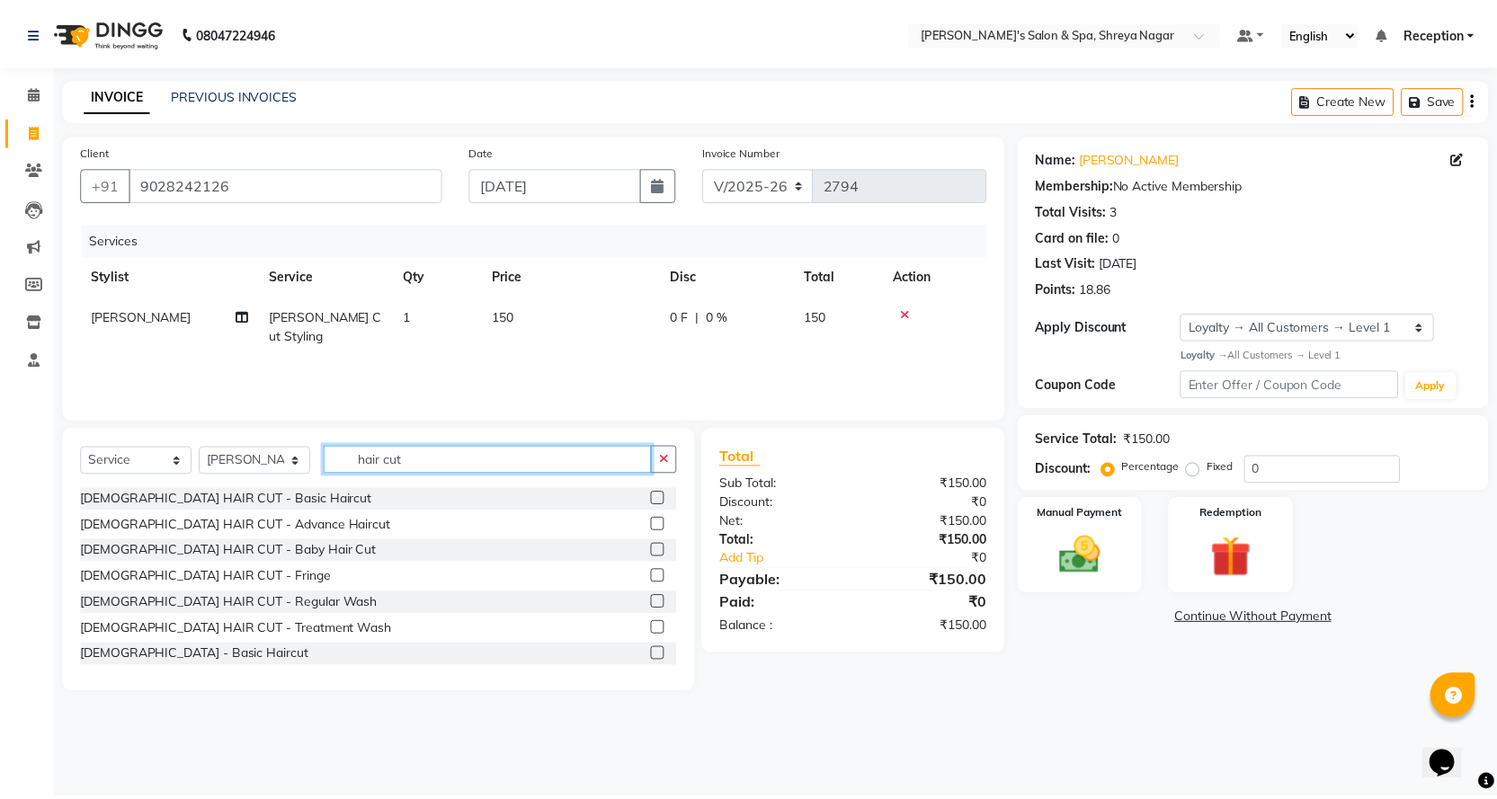
scroll to position [55, 0]
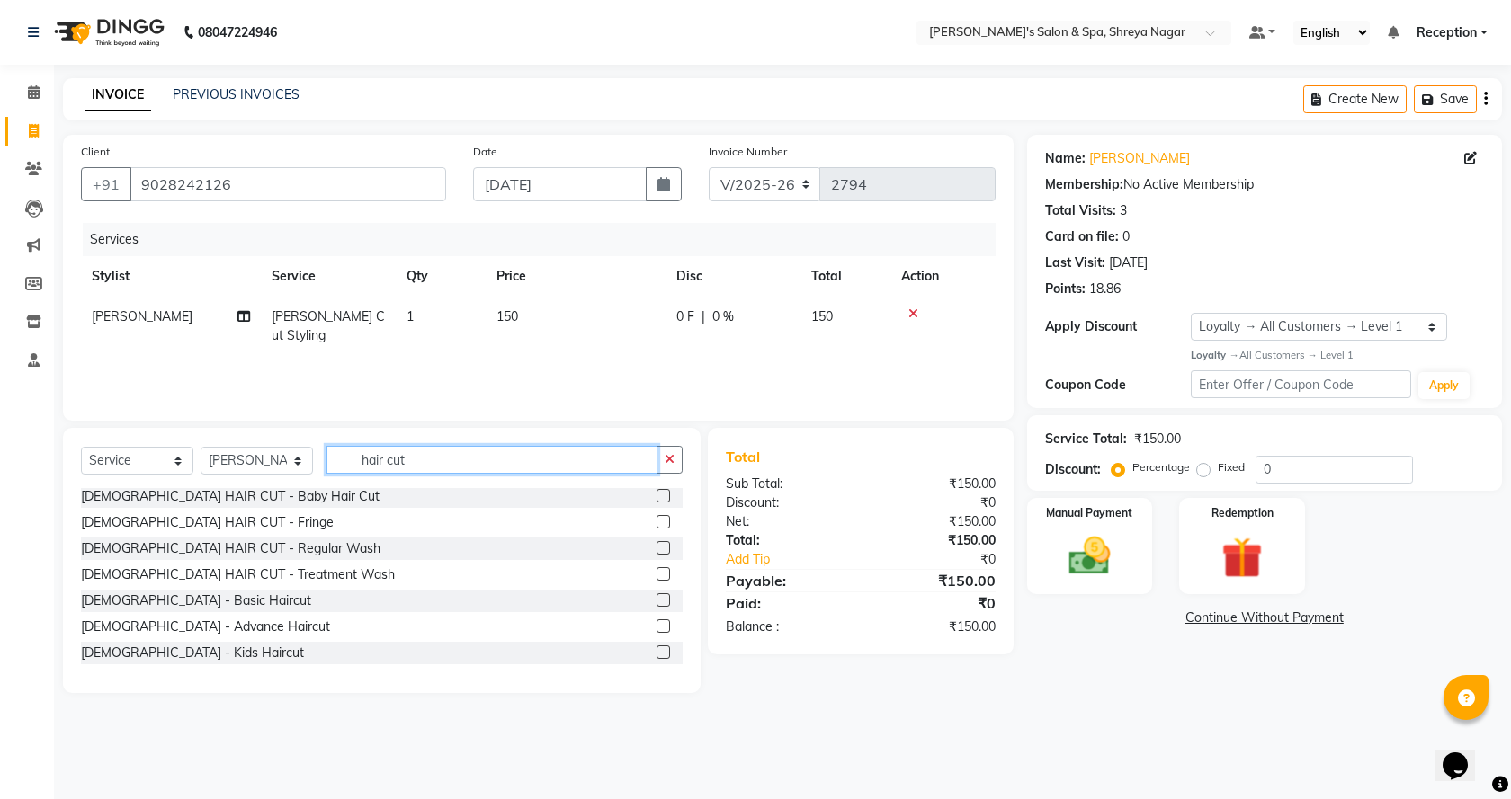
type input "hair cut"
click at [656, 596] on label at bounding box center [662, 599] width 13 height 13
click at [656, 596] on input "checkbox" at bounding box center [662, 601] width 12 height 12
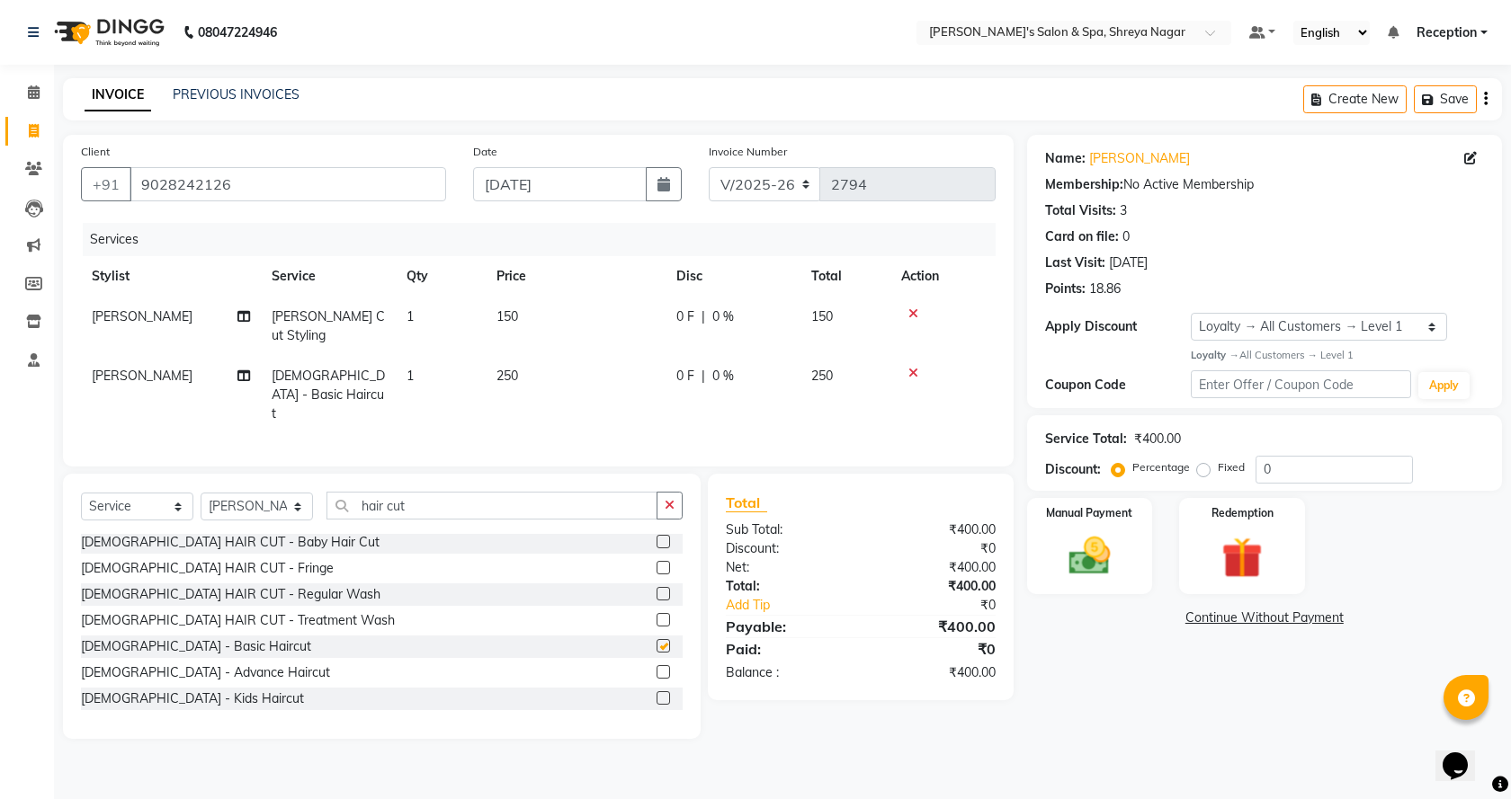
checkbox input "false"
click at [546, 385] on td "250" at bounding box center [576, 395] width 180 height 78
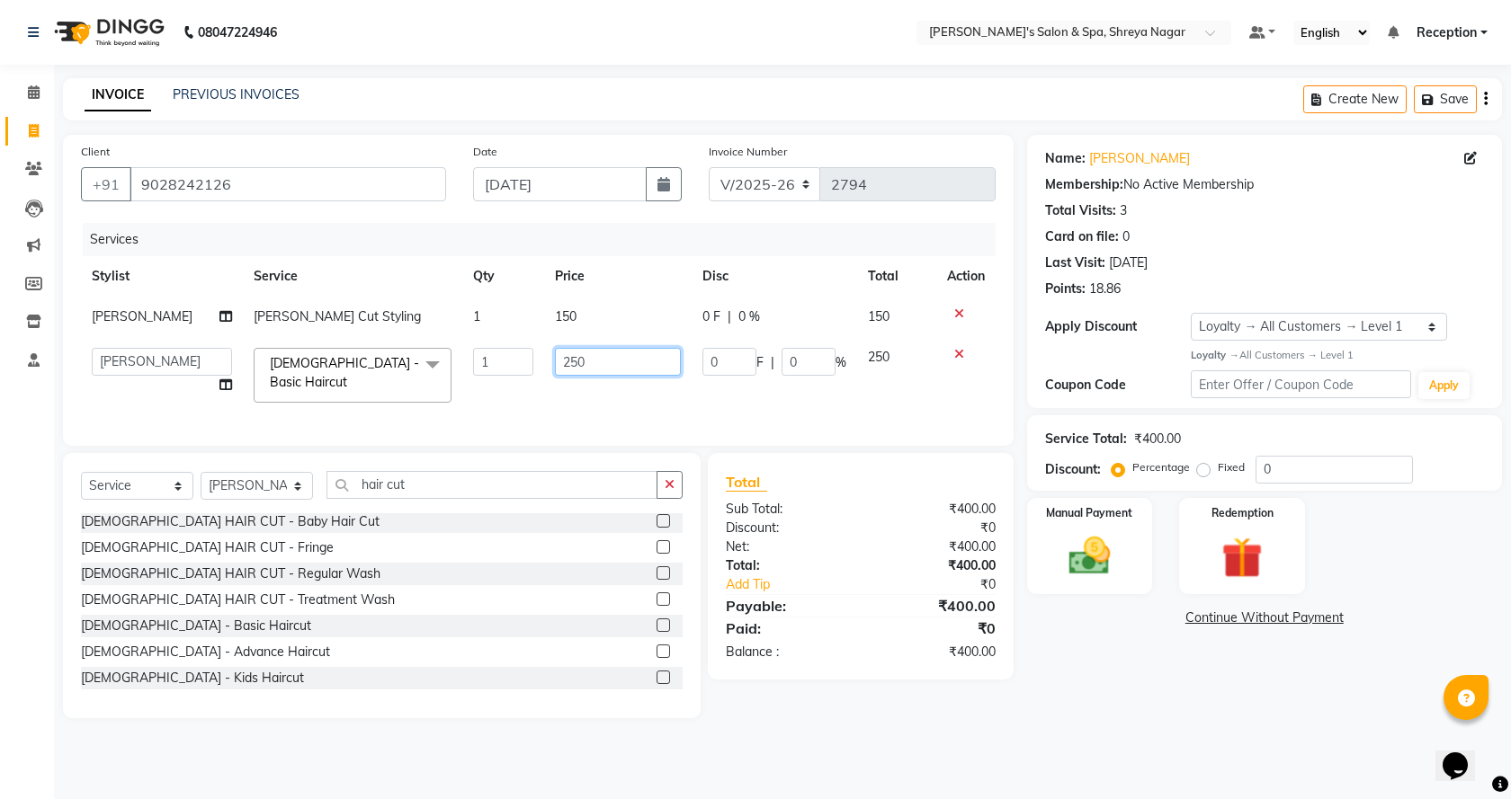
click at [638, 370] on input "250" at bounding box center [618, 362] width 127 height 28
type input "2"
type input "200"
drag, startPoint x: 923, startPoint y: 733, endPoint x: 974, endPoint y: 682, distance: 72.5
click at [940, 718] on main "INVOICE PREVIOUS INVOICES Create New Save Client [PHONE_NUMBER] Date [DATE] Inv…" at bounding box center [782, 411] width 1457 height 667
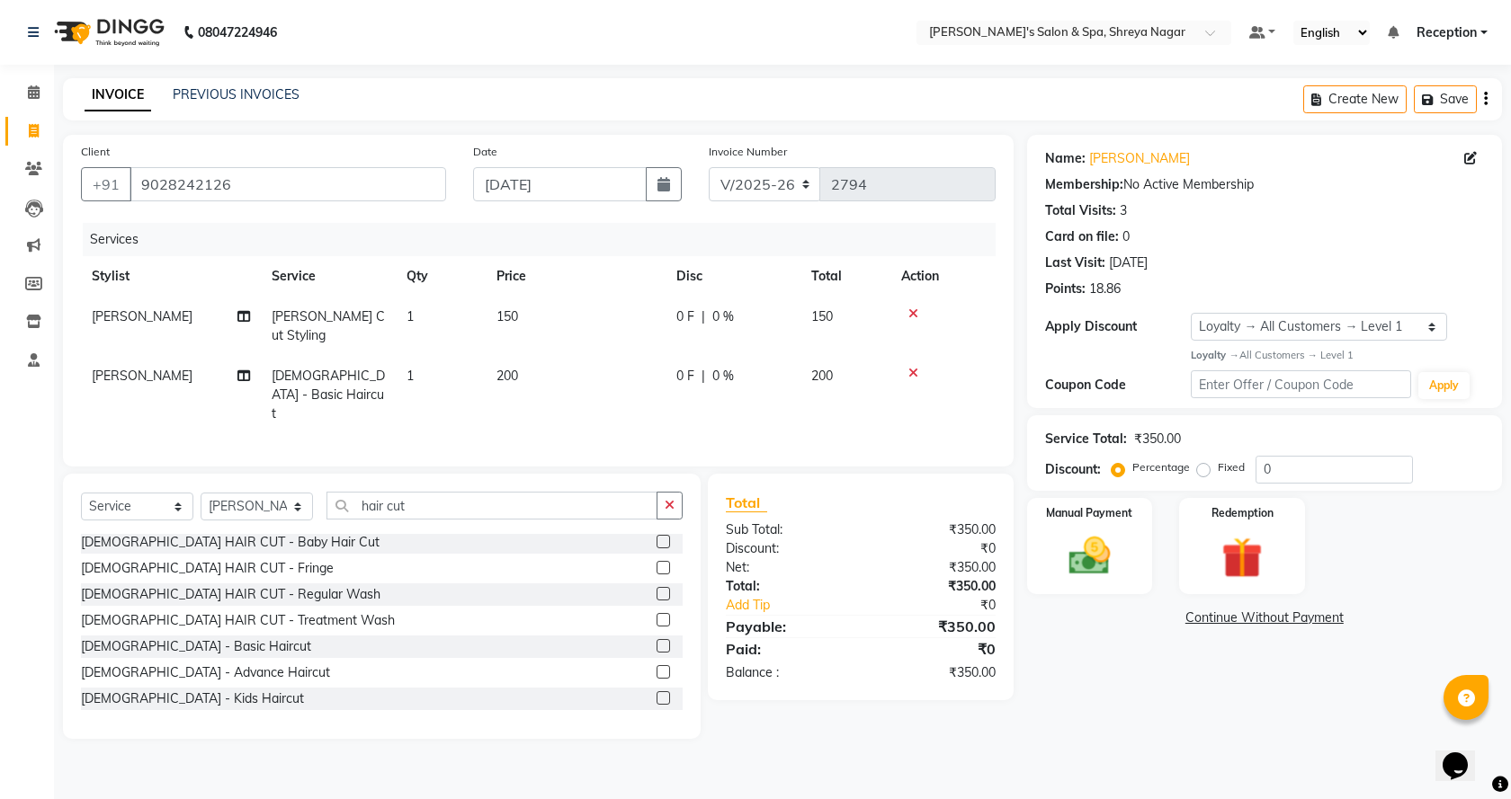
click at [217, 377] on td "[PERSON_NAME]" at bounding box center [171, 395] width 180 height 78
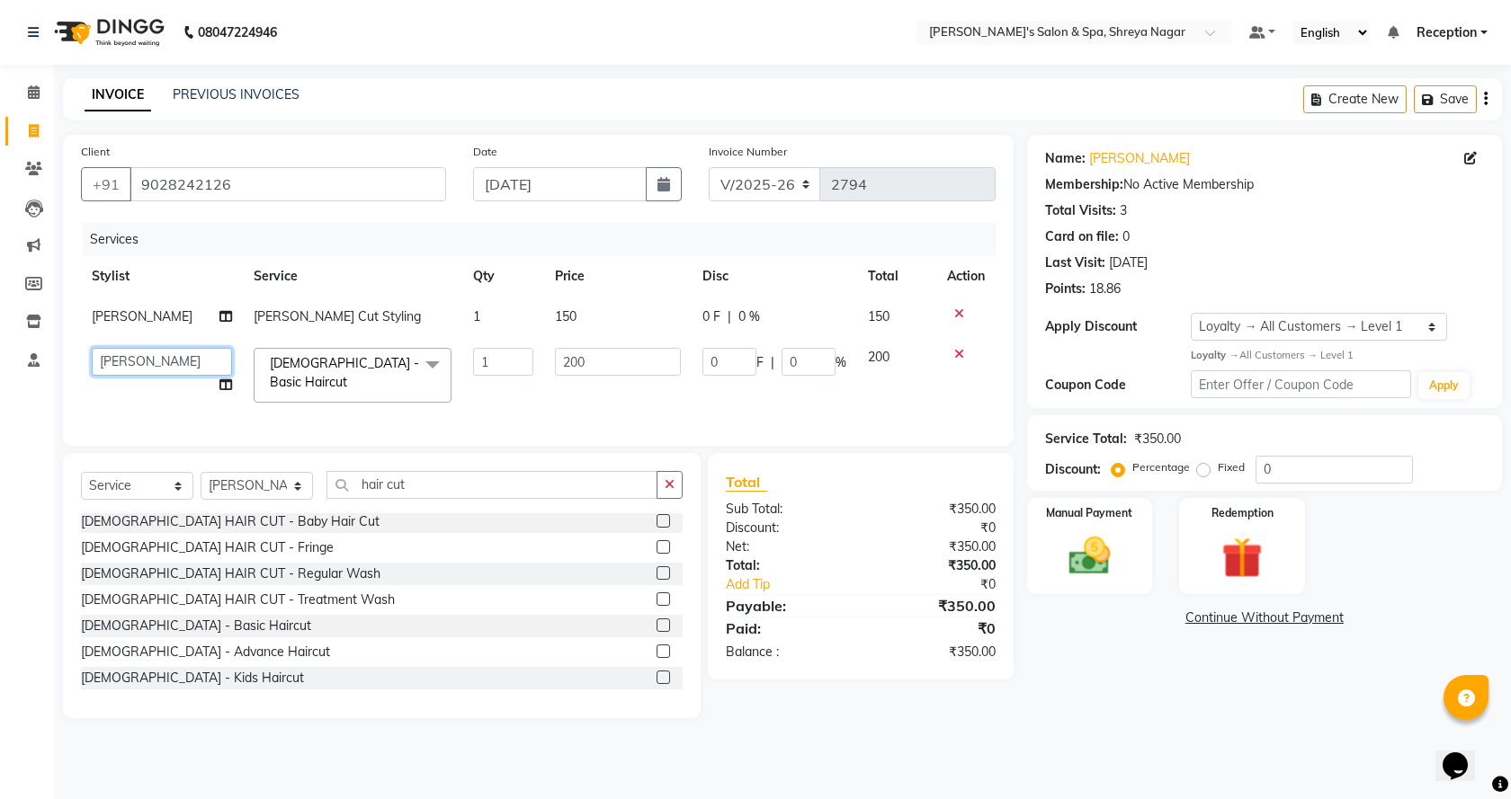
click at [188, 370] on select "[PERSON_NAME] [PERSON_NAME] [PERSON_NAME] Product Reception" at bounding box center [162, 362] width 140 height 28
select select "67482"
click at [250, 486] on select "Select Stylist [PERSON_NAME] [PERSON_NAME] [PERSON_NAME] Product Reception" at bounding box center [257, 486] width 112 height 28
select select "67482"
click at [201, 477] on select "Select Stylist [PERSON_NAME] [PERSON_NAME] [PERSON_NAME] Product Reception" at bounding box center [257, 486] width 112 height 28
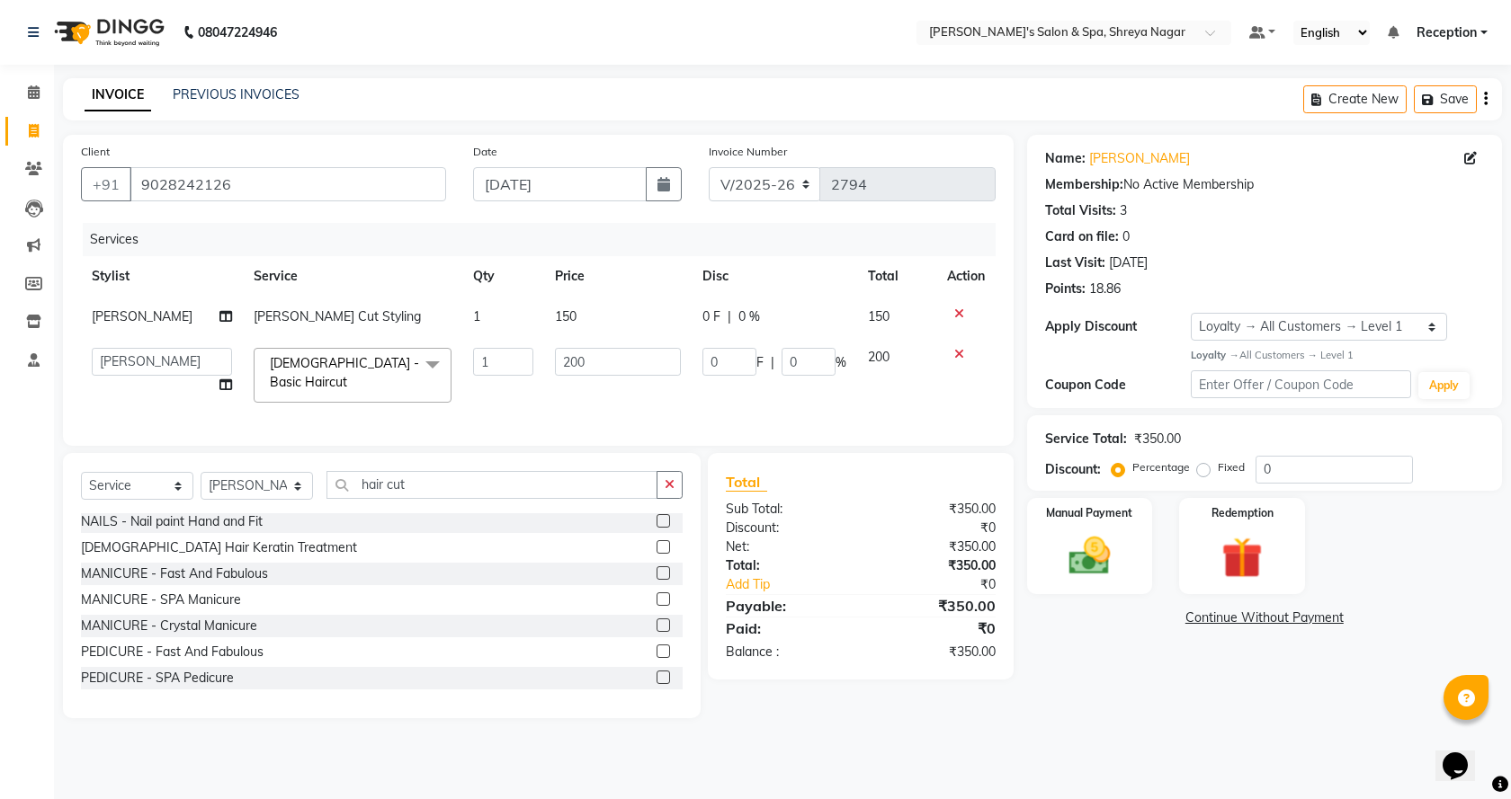
drag, startPoint x: 1047, startPoint y: 691, endPoint x: 1056, endPoint y: 666, distance: 25.6
click at [1052, 682] on div "Name: [PERSON_NAME] Membership: No Active Membership Total Visits: 3 Card on fi…" at bounding box center [1271, 427] width 488 height 584
click at [1080, 584] on div "Manual Payment" at bounding box center [1089, 546] width 130 height 100
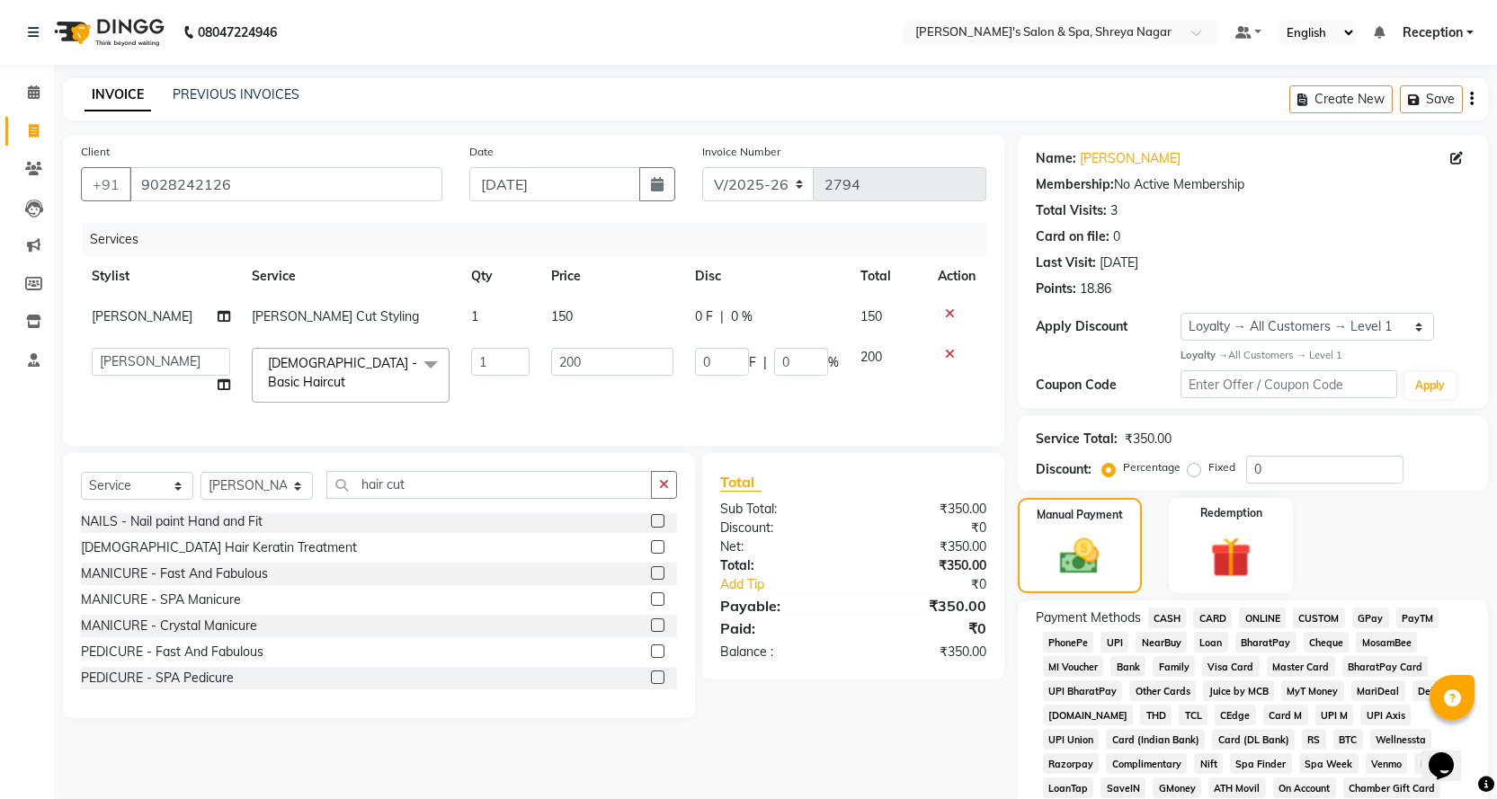
click at [1261, 621] on span "ONLINE" at bounding box center [1262, 618] width 47 height 21
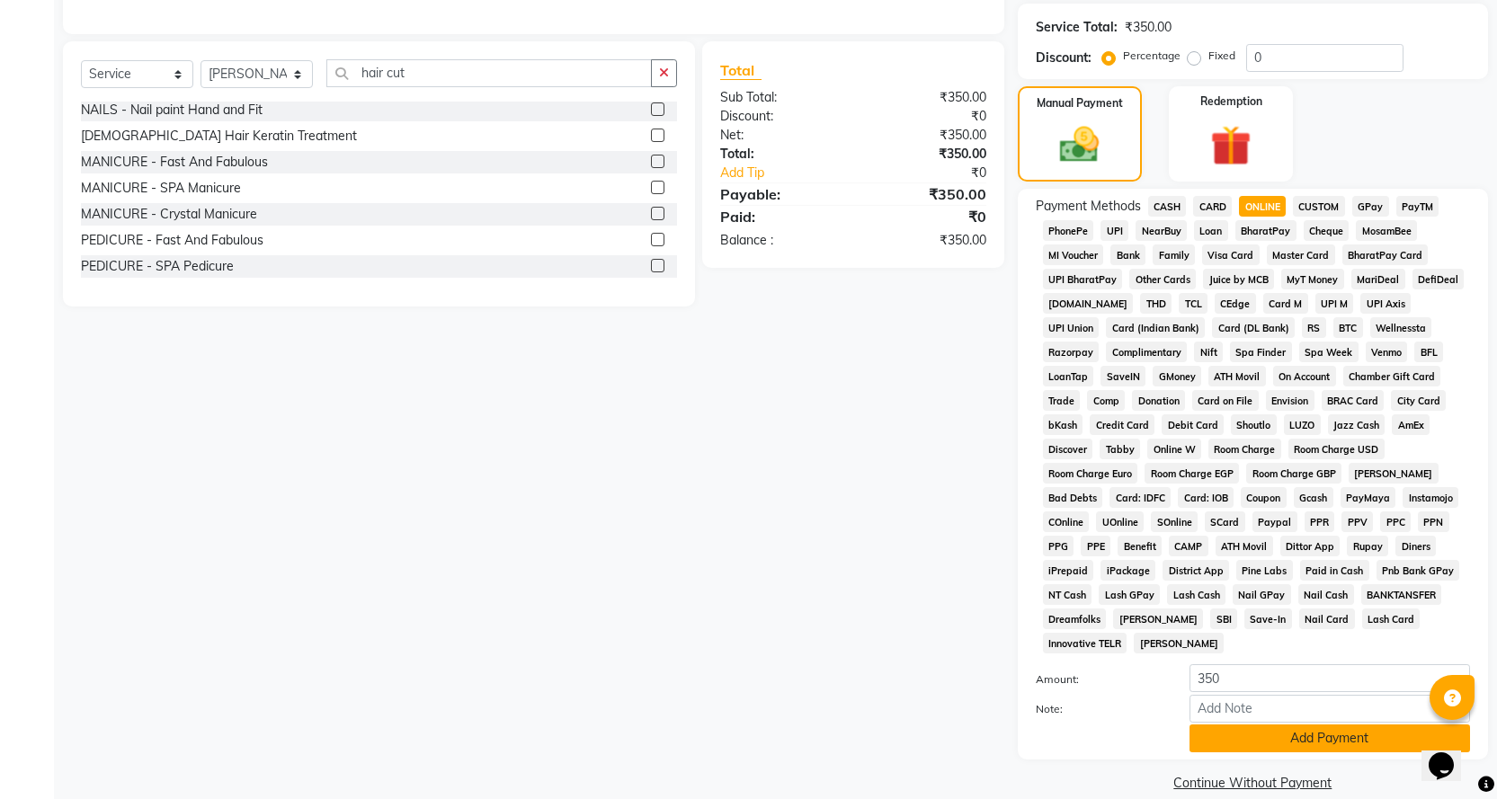
click at [1269, 725] on button "Add Payment" at bounding box center [1330, 739] width 281 height 28
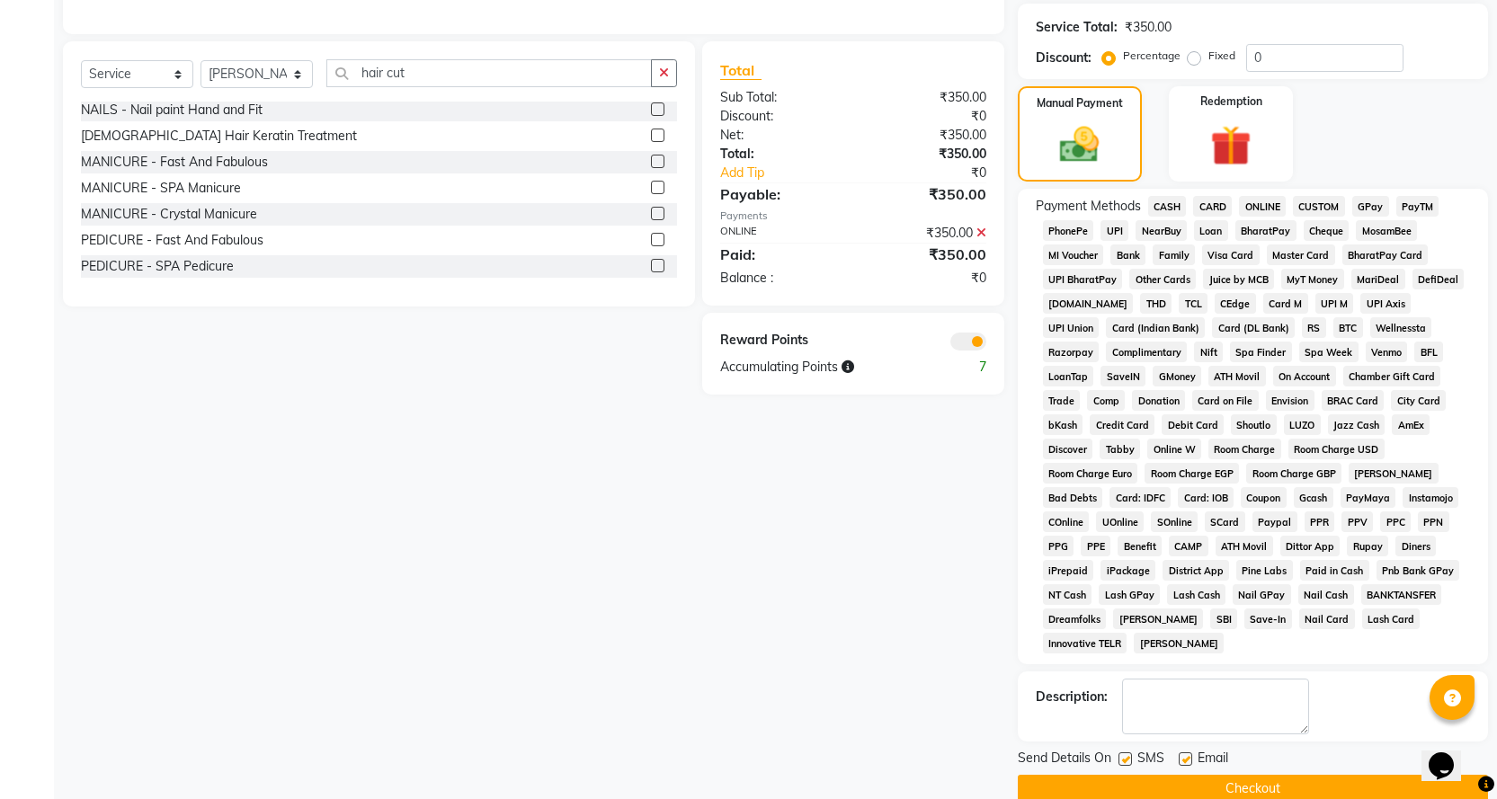
scroll to position [418, 0]
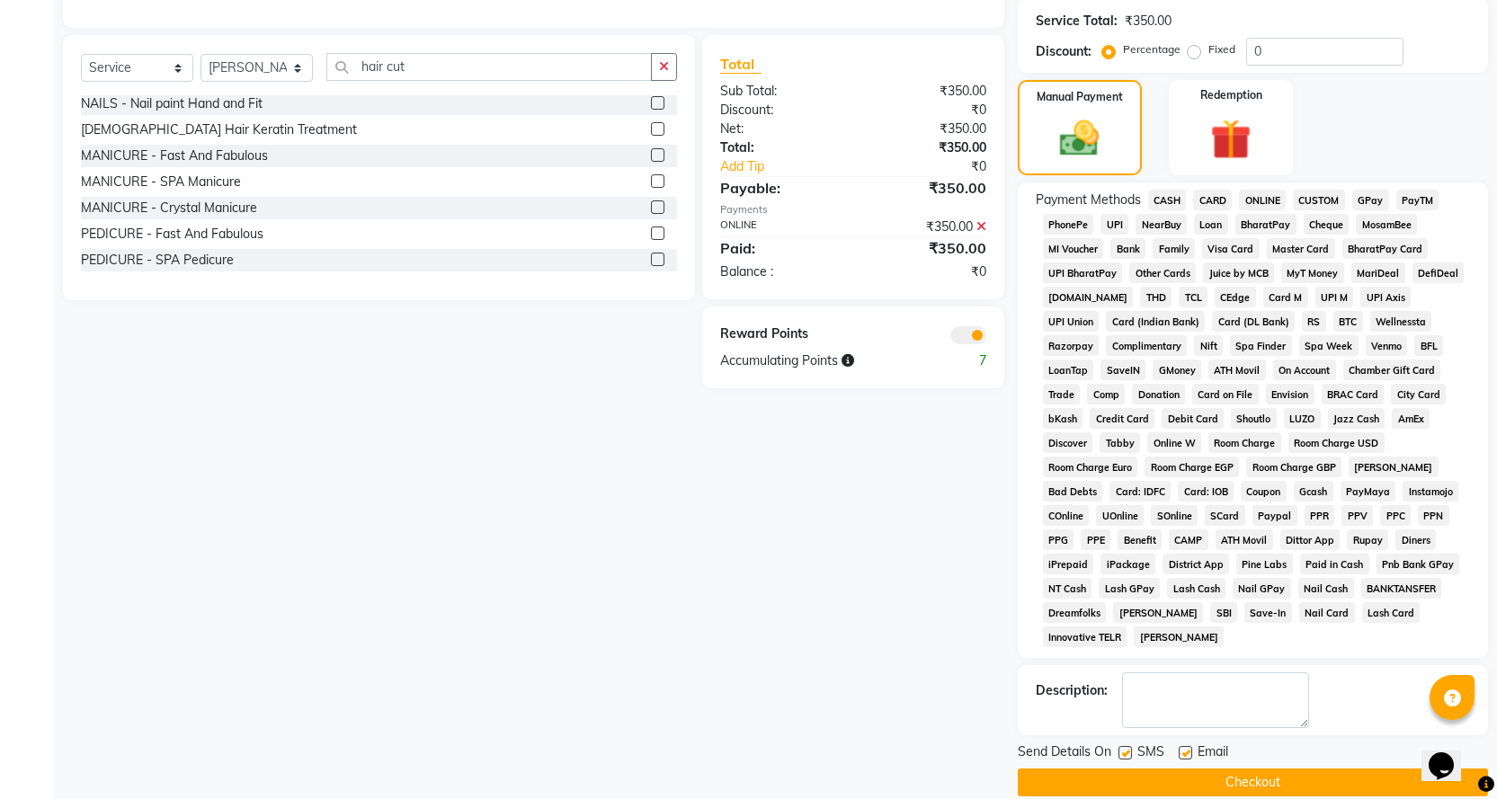
click at [1227, 769] on button "Checkout" at bounding box center [1253, 783] width 470 height 28
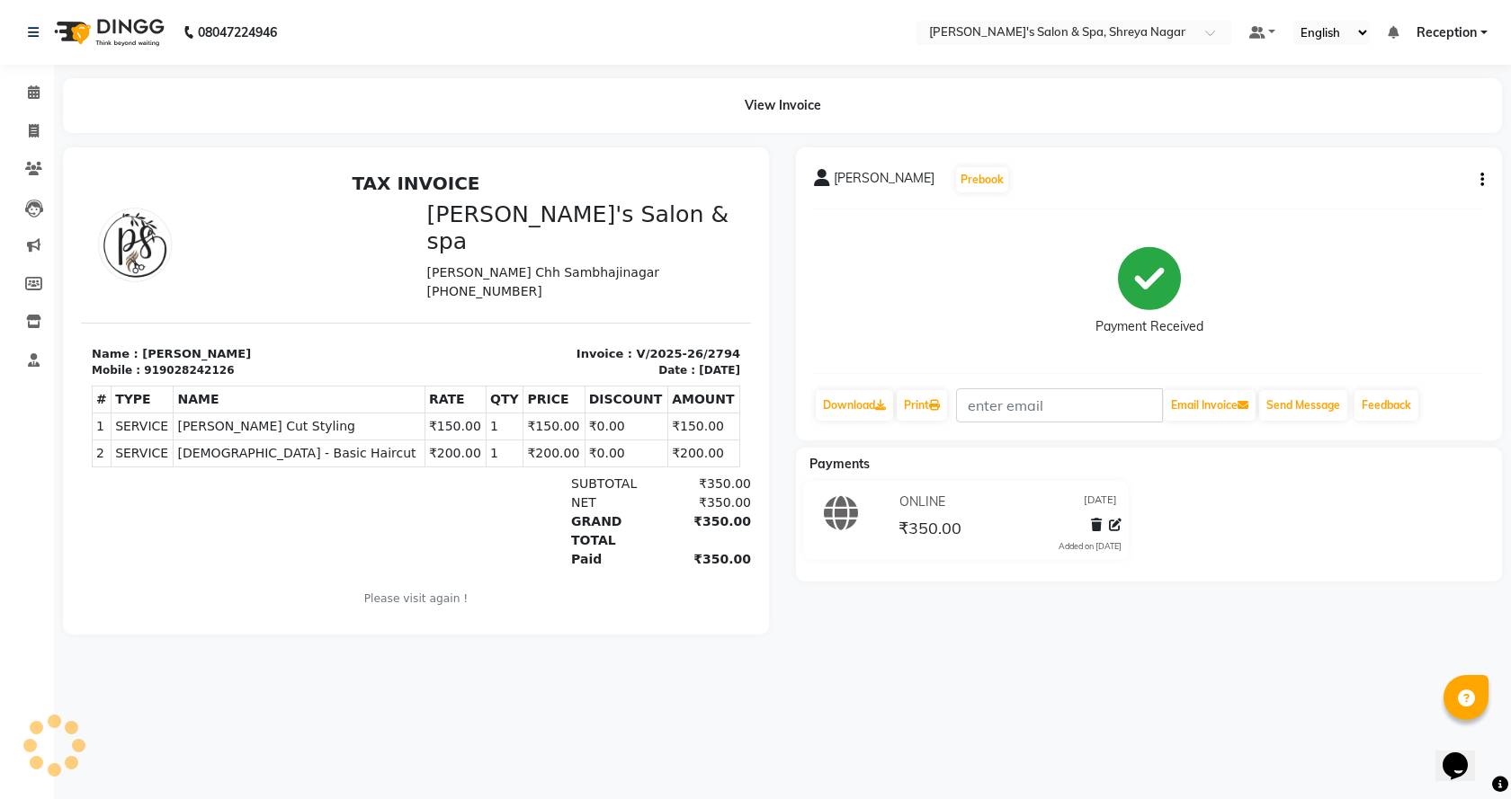
drag, startPoint x: 1026, startPoint y: 376, endPoint x: 1056, endPoint y: 313, distance: 69.6
click at [1043, 331] on div "Payment Received" at bounding box center [1149, 291] width 670 height 135
